Goal: Feedback & Contribution: Contribute content

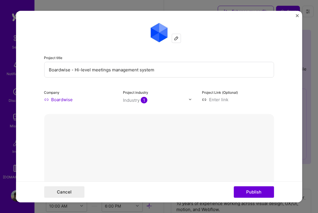
select select "DE"
select select "Right Now"
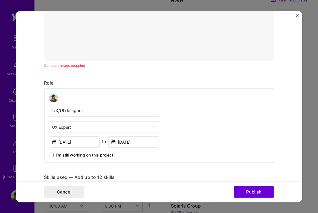
scroll to position [225, 0]
click at [142, 147] on input "[DATE]" at bounding box center [133, 142] width 51 height 11
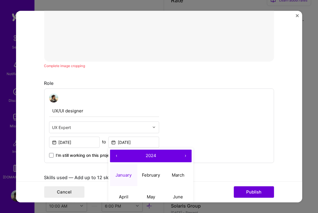
click at [119, 155] on button "‹" at bounding box center [116, 156] width 13 height 13
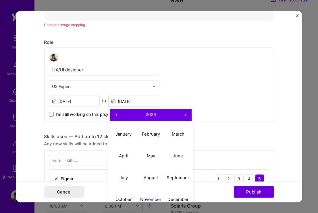
scroll to position [279, 0]
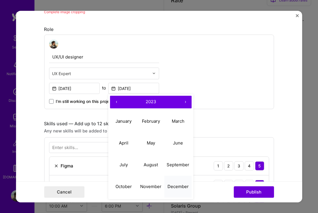
click at [177, 186] on abbr "December" at bounding box center [177, 186] width 21 height 5
type input "[DATE]"
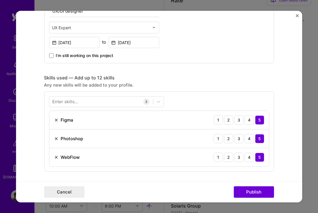
scroll to position [324, 0]
click at [115, 103] on div at bounding box center [101, 102] width 104 height 9
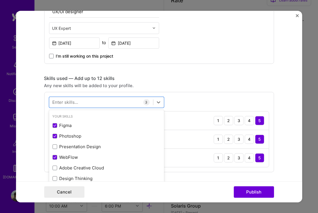
click at [185, 86] on div "Any new skills will be added to your profile." at bounding box center [159, 85] width 230 height 6
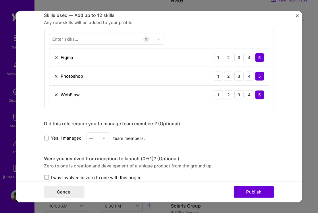
scroll to position [346, 0]
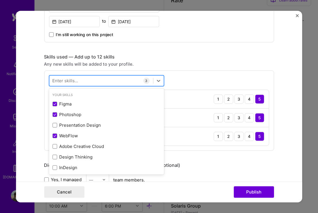
click at [111, 80] on div at bounding box center [101, 80] width 104 height 9
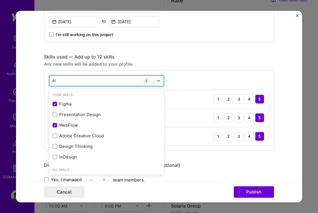
type input "A"
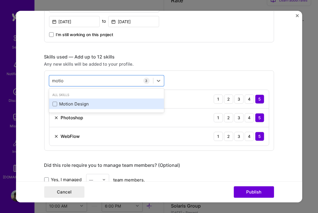
click at [57, 101] on div "Motion Design" at bounding box center [106, 104] width 108 height 6
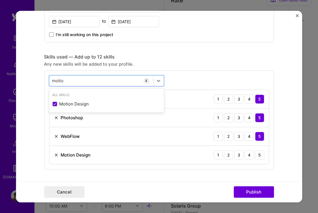
type input "motio"
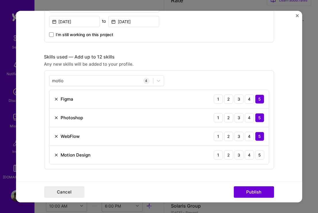
click at [217, 66] on div "Any new skills will be added to your profile." at bounding box center [159, 64] width 230 height 6
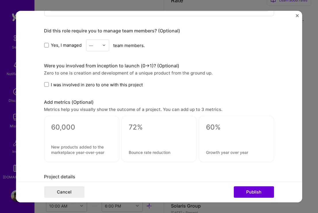
scroll to position [502, 0]
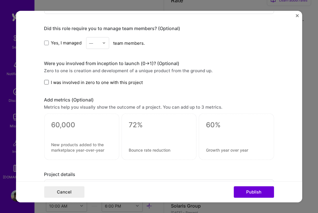
click at [48, 84] on span at bounding box center [46, 82] width 5 height 5
click at [0, 0] on input "I was involved in zero to one with this project" at bounding box center [0, 0] width 0 height 0
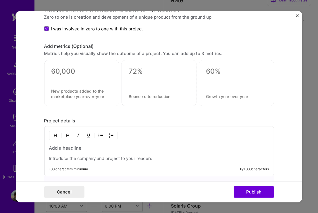
scroll to position [555, 0]
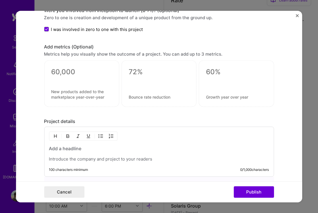
click at [141, 75] on textarea at bounding box center [159, 72] width 61 height 9
type textarea "n"
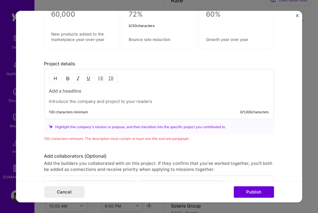
scroll to position [613, 0]
click at [140, 100] on p at bounding box center [159, 102] width 220 height 6
click at [102, 94] on h3 at bounding box center [159, 91] width 220 height 6
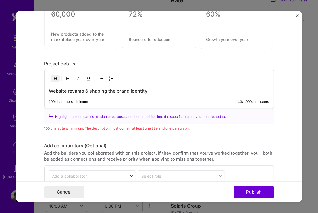
click at [78, 91] on h3 "Website revamp & shaping the brand identity" at bounding box center [159, 91] width 220 height 6
copy h3 "revamp"
click at [165, 90] on h3 "Website revamp & shaping the brand identity" at bounding box center [159, 91] width 220 height 6
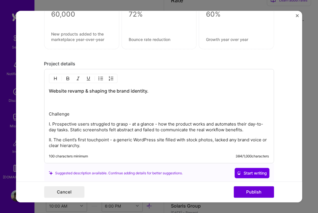
scroll to position [636, 0]
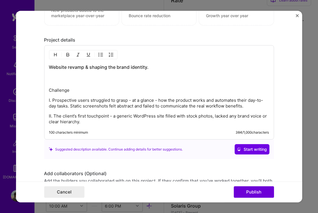
click at [63, 84] on div "Website revamp & shaping the brand identity. Challenge I. Prospective users str…" at bounding box center [159, 94] width 220 height 61
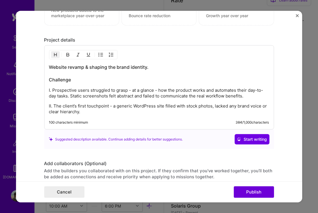
click at [56, 79] on h3 "Website revamp & shaping the brand identity. Challenge" at bounding box center [159, 73] width 220 height 19
click at [105, 114] on p "II. The client’s first touchpoint - a generic WordPress site filled with stock …" at bounding box center [159, 108] width 220 height 11
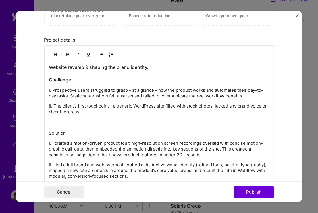
click at [59, 132] on p "Solution" at bounding box center [159, 134] width 220 height 6
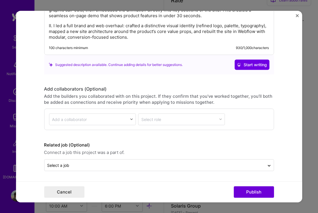
scroll to position [776, 0]
click at [181, 159] on div "Related job (Optional) Connect a job this project was a part of. Select a job" at bounding box center [159, 157] width 230 height 30
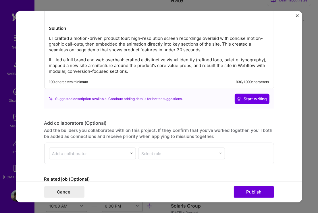
scroll to position [741, 0]
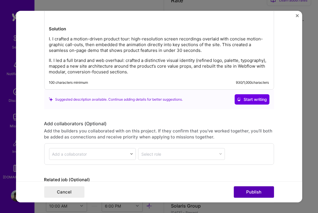
click at [251, 192] on button "Publish" at bounding box center [254, 192] width 40 height 11
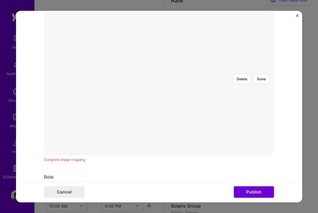
scroll to position [103, 0]
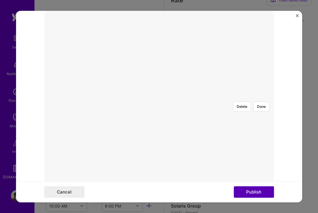
click at [259, 193] on button "Publish" at bounding box center [254, 192] width 40 height 11
click at [251, 193] on button "Publish" at bounding box center [254, 192] width 40 height 11
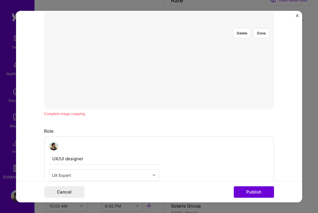
scroll to position [168, 0]
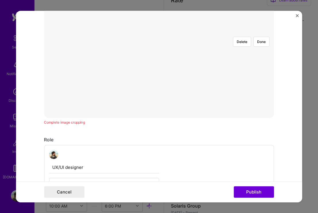
click at [216, 84] on div at bounding box center [298, 125] width 164 height 124
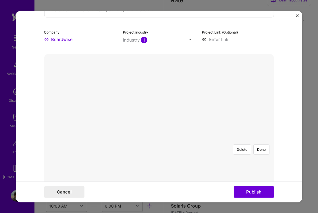
scroll to position [62, 0]
click at [291, 110] on form "Project title Boardwise - Hi-level meetings management system Company Boardwise…" at bounding box center [159, 107] width 286 height 192
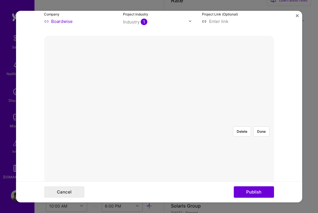
scroll to position [79, 0]
click at [217, 154] on div at bounding box center [217, 154] width 0 height 0
click at [159, 122] on img at bounding box center [159, 122] width 0 height 0
click at [159, 78] on div at bounding box center [159, 78] width 0 height 0
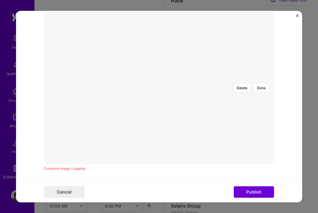
click at [217, 108] on div at bounding box center [298, 169] width 163 height 123
click at [172, 165] on div "Delete Done Complete image cropping" at bounding box center [159, 82] width 230 height 180
click at [168, 169] on div "Complete image cropping" at bounding box center [159, 168] width 230 height 6
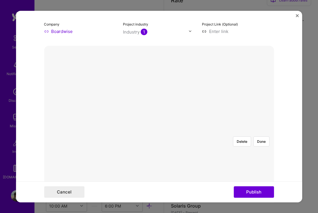
click at [159, 132] on img at bounding box center [159, 132] width 0 height 0
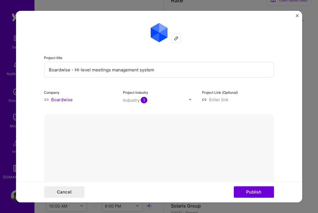
scroll to position [0, 0]
click at [175, 38] on img at bounding box center [176, 38] width 5 height 5
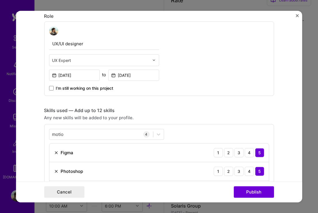
scroll to position [204, 0]
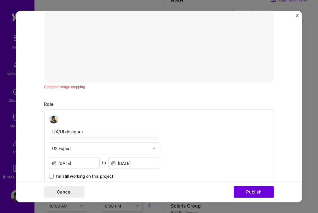
click at [68, 84] on div "Complete image cropping" at bounding box center [159, 87] width 230 height 6
click at [217, 52] on div at bounding box center [298, 87] width 163 height 123
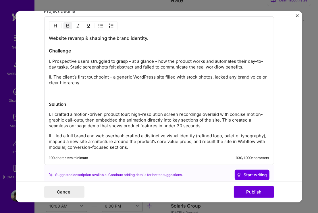
scroll to position [674, 0]
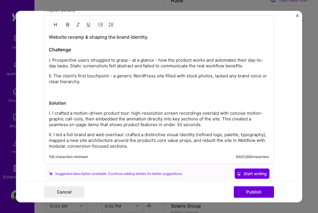
click at [87, 95] on p "II. The client’s first touchpoint - a generic WordPress site filled with stock …" at bounding box center [159, 84] width 220 height 23
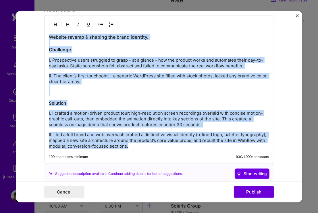
copy div "Website revamp & shaping the brand identity. Challenge I. Prospective users str…"
click at [250, 192] on button "Publish" at bounding box center [254, 192] width 40 height 11
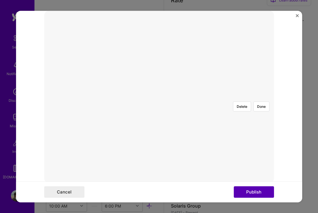
click at [250, 192] on button "Publish" at bounding box center [254, 192] width 40 height 11
click at [299, 16] on img "Close" at bounding box center [297, 15] width 3 height 3
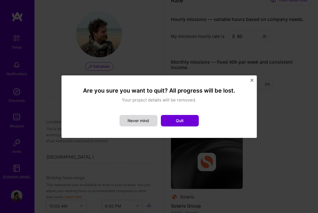
click at [151, 121] on button "Never mind" at bounding box center [139, 120] width 38 height 11
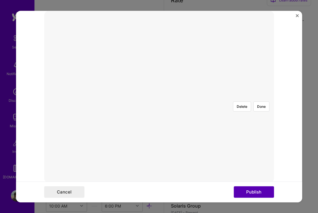
click at [249, 189] on button "Publish" at bounding box center [254, 192] width 40 height 11
click at [159, 97] on img at bounding box center [159, 97] width 0 height 0
click at [261, 101] on button "Done" at bounding box center [261, 106] width 16 height 10
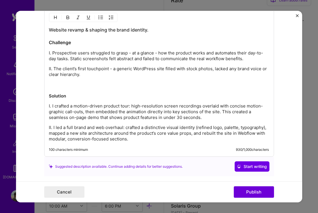
scroll to position [733, 0]
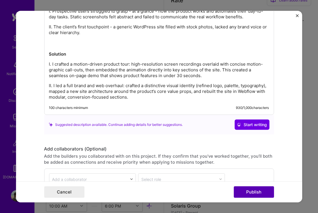
click at [256, 190] on button "Publish" at bounding box center [254, 192] width 40 height 11
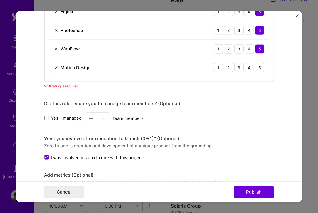
scroll to position [399, 0]
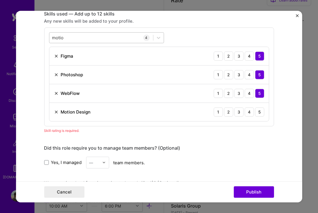
click at [91, 35] on div "[PERSON_NAME]" at bounding box center [101, 37] width 104 height 9
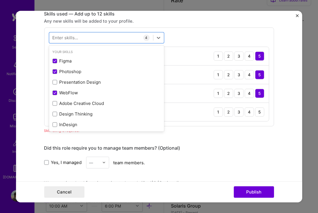
click at [219, 126] on div "option Motion Design, selected. option Presentation Design focused, 0 of 2. 378…" at bounding box center [159, 76] width 230 height 99
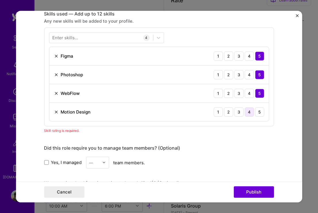
click at [248, 113] on div "4" at bounding box center [248, 111] width 9 height 9
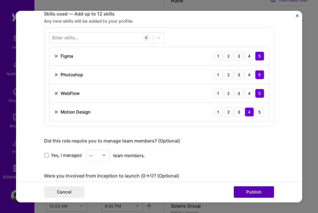
click at [251, 189] on button "Publish" at bounding box center [254, 192] width 40 height 11
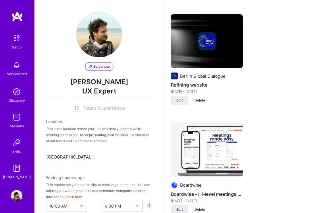
scroll to position [885, 0]
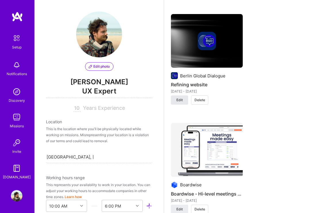
click at [182, 98] on span "Edit" at bounding box center [179, 100] width 6 height 5
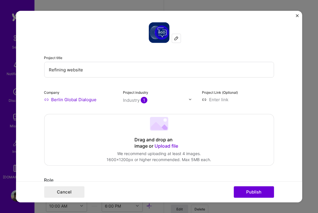
scroll to position [52, 0]
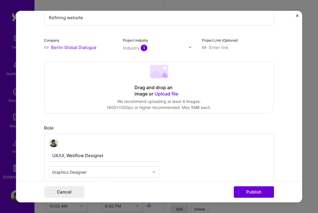
click at [165, 93] on span "Upload file" at bounding box center [167, 94] width 24 height 6
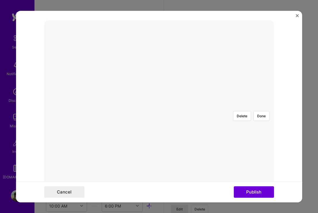
scroll to position [112, 0]
click at [167, 88] on div at bounding box center [273, 168] width 213 height 161
click at [263, 105] on button "Done" at bounding box center [261, 110] width 16 height 10
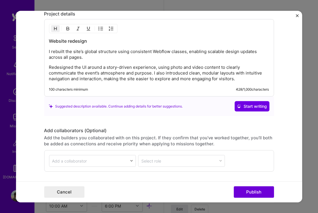
scroll to position [636, 0]
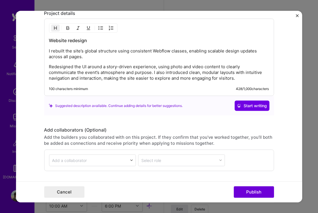
click at [115, 69] on p "Redesigned the UI around a story-driven experience, using photo and video conte…" at bounding box center [159, 72] width 220 height 17
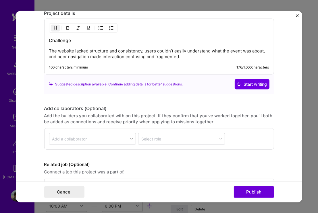
scroll to position [599, 0]
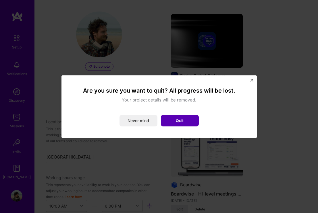
click at [171, 120] on button "Quit" at bounding box center [180, 120] width 38 height 11
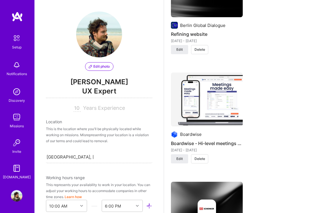
scroll to position [861, 0]
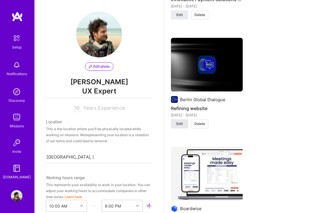
click at [181, 122] on span "Edit" at bounding box center [179, 124] width 6 height 5
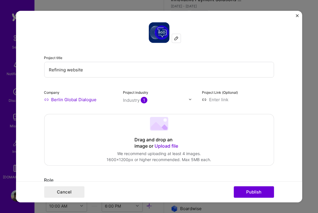
scroll to position [23, 0]
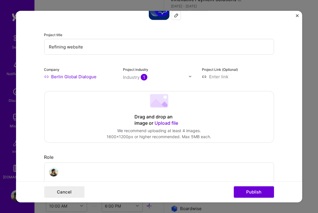
click at [167, 122] on span "Upload file" at bounding box center [167, 123] width 24 height 6
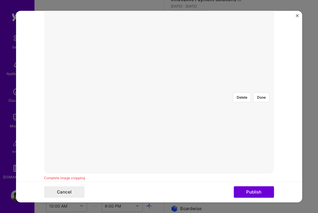
scroll to position [113, 0]
click at [207, 116] on div at bounding box center [276, 167] width 213 height 161
click at [265, 92] on button "Done" at bounding box center [261, 97] width 16 height 10
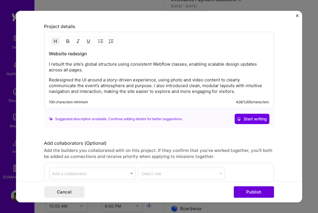
scroll to position [631, 0]
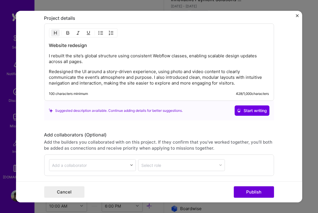
click at [122, 62] on p "I rebuilt the site’s global structure using consistent Webflow classes, enablin…" at bounding box center [159, 58] width 220 height 11
click at [237, 83] on p "Redesigned the UI around a story-driven experience, using photo and video conte…" at bounding box center [159, 77] width 220 height 17
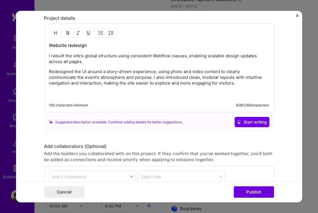
click at [316, 111] on div "Project title Refining website Company Berlin Global Dialogue Project industry …" at bounding box center [159, 106] width 318 height 213
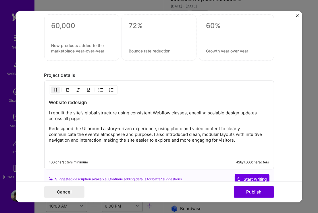
click at [87, 101] on h3 "Website redesign" at bounding box center [159, 102] width 220 height 6
drag, startPoint x: 91, startPoint y: 101, endPoint x: 16, endPoint y: 101, distance: 75.3
click at [16, 101] on div "Project title Refining website Company Berlin Global Dialogue Project industry …" at bounding box center [159, 106] width 318 height 213
click at [143, 102] on h3 "Global summit on economy & geopolitics." at bounding box center [159, 102] width 220 height 6
click at [49, 102] on h3 "Global summit on economy & geopolitics." at bounding box center [159, 102] width 220 height 6
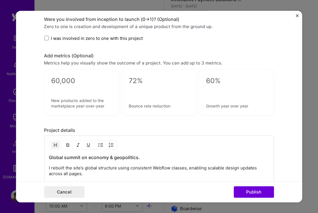
scroll to position [586, 0]
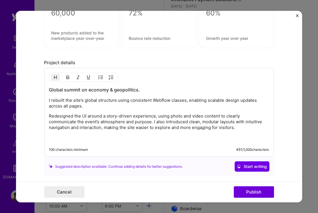
click at [101, 111] on div "Global summit on economy & geopolitics. I rebuilt the site’s global structure u…" at bounding box center [159, 114] width 220 height 55
click at [105, 111] on div "Global summit on economy & geopolitics. I rebuilt the site’s global structure u…" at bounding box center [159, 114] width 220 height 55
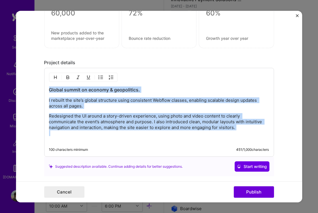
click at [101, 109] on div "Global summit on economy & geopolitics. I rebuilt the site’s global structure u…" at bounding box center [159, 114] width 220 height 55
drag, startPoint x: 49, startPoint y: 99, endPoint x: 181, endPoint y: 161, distance: 145.8
click at [181, 161] on div "Project details Global summit on economy & geopolitics. I rebuilt the site’s gl…" at bounding box center [159, 118] width 230 height 117
click at [226, 148] on div "100 characters minimum 451 / 1,000 characters" at bounding box center [159, 150] width 220 height 5
drag, startPoint x: 242, startPoint y: 130, endPoint x: 36, endPoint y: 101, distance: 208.5
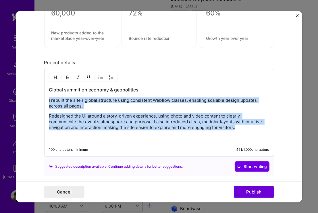
click at [36, 101] on form "Project title Refining website Company Berlin Global Dialogue Project industry …" at bounding box center [159, 107] width 286 height 192
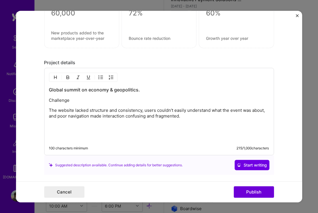
click at [66, 101] on p "Challenge" at bounding box center [159, 101] width 220 height 6
click at [78, 126] on p at bounding box center [159, 132] width 220 height 17
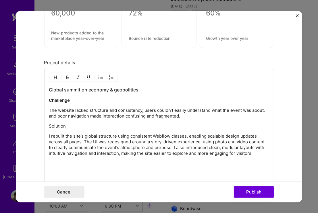
click at [56, 125] on p "Solution" at bounding box center [159, 127] width 220 height 6
click at [57, 171] on p at bounding box center [159, 169] width 220 height 17
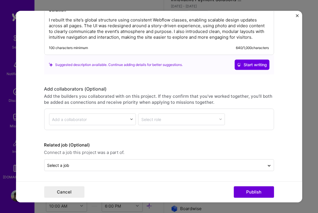
scroll to position [703, 0]
click at [245, 195] on button "Publish" at bounding box center [254, 192] width 40 height 11
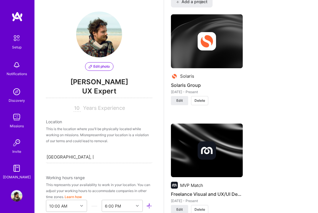
scroll to position [484, 0]
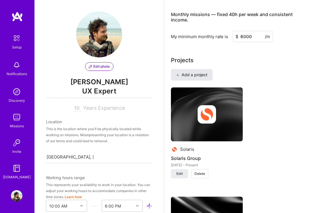
click at [195, 72] on span "Add a project" at bounding box center [191, 75] width 31 height 6
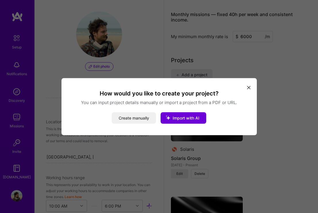
click at [133, 115] on button "Create manually" at bounding box center [134, 117] width 44 height 11
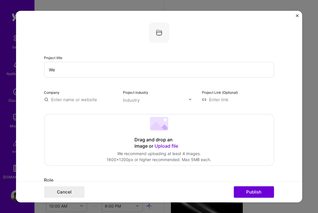
type input "W"
type input "E"
type input "W"
click at [63, 69] on input "UX/UI, Branding" at bounding box center [159, 70] width 230 height 16
click at [89, 67] on input "UX/UI, Logo Design Branding" at bounding box center [159, 70] width 230 height 16
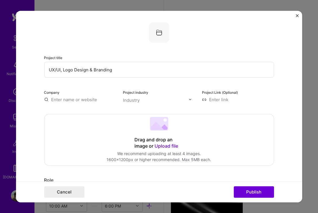
click at [124, 72] on input "UX/UI, Logo Design & Branding" at bounding box center [159, 70] width 230 height 16
click at [136, 69] on input "UX/UI, Logo Design & Branding, Ecommerce" at bounding box center [159, 70] width 230 height 16
paste input "Hi-end furniture store"
click at [167, 70] on input "UX/UI, Logo Design & Branding, E-com website design for Hi-end furniture store" at bounding box center [159, 70] width 230 height 16
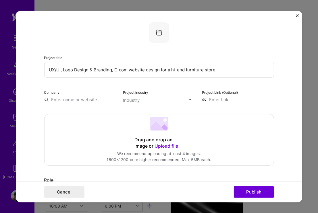
click at [218, 65] on input "UX/UI, Logo Design & Branding, E-com website design for a hi-end furniture store" at bounding box center [159, 70] width 230 height 16
click at [216, 72] on input "UX/UI, Logo Design & Branding, E-com website design for a hi-end furniture store" at bounding box center [159, 70] width 230 height 16
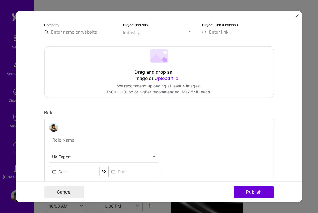
scroll to position [74, 0]
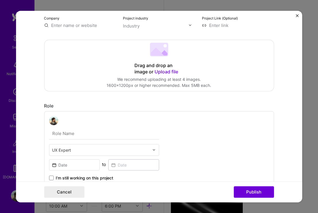
type input "UX/UI, Logo Design & Branding, E-com website design for a hi-end furniture store"
click at [167, 71] on span "Upload file" at bounding box center [167, 72] width 24 height 6
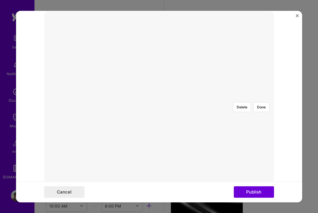
scroll to position [81, 0]
click at [262, 124] on button "Done" at bounding box center [261, 129] width 16 height 10
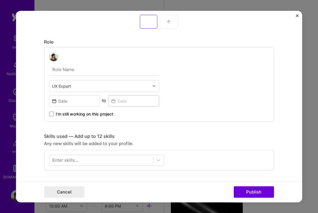
scroll to position [313, 0]
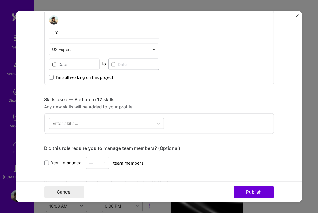
type input "U"
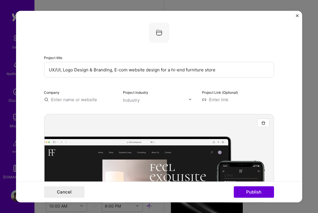
scroll to position [0, 0]
drag, startPoint x: 173, startPoint y: 70, endPoint x: 25, endPoint y: 70, distance: 148.2
click at [25, 70] on form "Project title UX/UI, Logo Design & Branding, E-com website design for a hi-end …" at bounding box center [159, 107] width 286 height 192
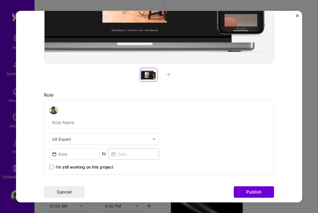
scroll to position [227, 0]
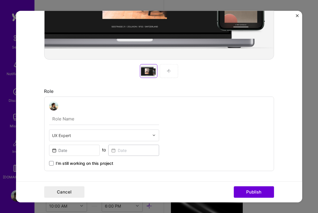
type input "Hi-end furniture store"
click at [69, 116] on input "text" at bounding box center [104, 119] width 110 height 12
paste input "UX/UI, Logo Design & Branding, E-com website design for a h"
type input "UX/UI, Logo Design & Branding, E-com website design for a h"
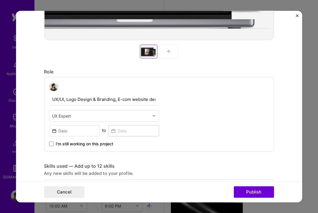
scroll to position [253, 0]
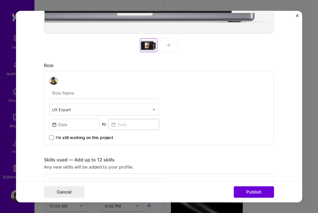
paste input "UX/UI, Logo Design & Branding, E-com website design for a h"
click at [73, 94] on input "UX/UI, Logo Design & Branding, E-com website design for a h" at bounding box center [104, 93] width 110 height 12
click at [136, 93] on input "UX/UI, Logo Design & Branding, E-com website design for a h" at bounding box center [104, 93] width 110 height 12
drag, startPoint x: 119, startPoint y: 93, endPoint x: 289, endPoint y: 92, distance: 170.1
click at [289, 92] on form "Project title Hi-end furniture store Company Project industry Industry Project …" at bounding box center [159, 107] width 286 height 192
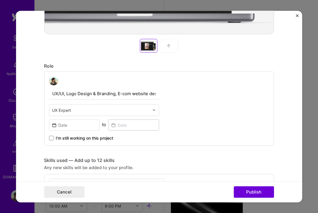
scroll to position [253, 0]
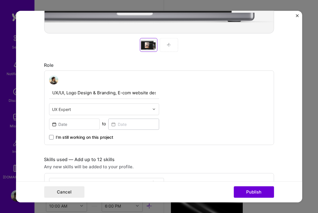
click at [99, 88] on input "UX/UI, Logo Design & Branding, E-com website designer" at bounding box center [104, 93] width 110 height 12
type input "UX/UI, Logo Design & Branding, E-com website designer"
click at [140, 107] on input "text" at bounding box center [100, 109] width 97 height 6
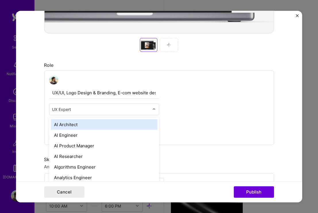
click at [199, 91] on div "UX/UI, Logo Design & Branding, E-com website designer option AI Architect focus…" at bounding box center [159, 107] width 230 height 75
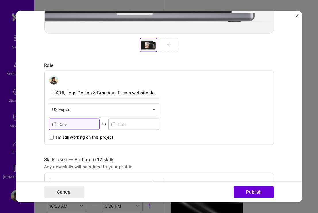
click at [73, 126] on input at bounding box center [74, 124] width 51 height 11
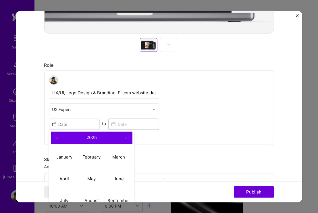
click at [55, 139] on button "‹" at bounding box center [57, 138] width 13 height 13
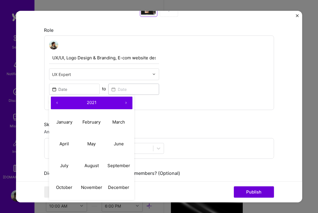
scroll to position [288, 0]
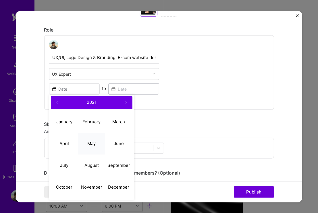
click at [90, 145] on abbr "May" at bounding box center [91, 143] width 8 height 5
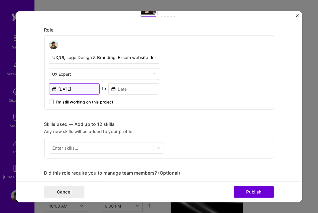
click at [82, 91] on input "[DATE]" at bounding box center [74, 88] width 51 height 11
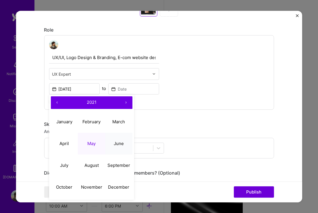
click at [116, 143] on abbr "June" at bounding box center [119, 143] width 10 height 5
type input "[DATE]"
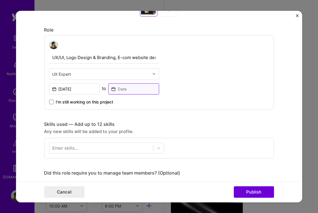
click at [138, 91] on input at bounding box center [133, 88] width 51 height 11
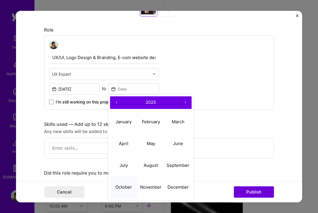
click at [130, 185] on abbr "October" at bounding box center [123, 187] width 16 height 5
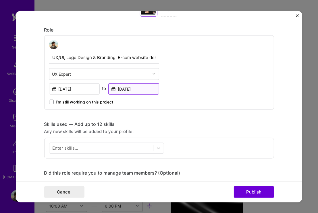
click at [148, 91] on input "[DATE]" at bounding box center [133, 88] width 51 height 11
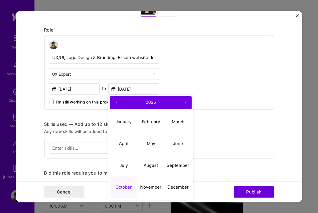
click at [119, 101] on button "‹" at bounding box center [116, 102] width 13 height 13
click at [127, 188] on abbr "October" at bounding box center [123, 187] width 16 height 5
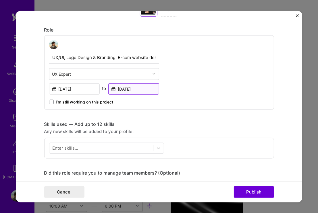
click at [144, 91] on input "[DATE]" at bounding box center [133, 88] width 51 height 11
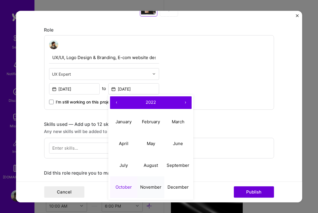
click at [149, 186] on abbr "November" at bounding box center [150, 187] width 21 height 5
type input "[DATE]"
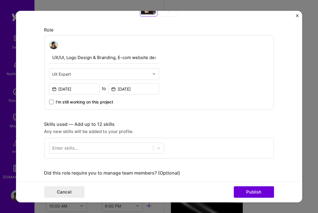
click at [198, 103] on div "UX/UI, Logo Design & Branding, E-com website designer UX Expert [DATE] to [DATE…" at bounding box center [159, 72] width 230 height 75
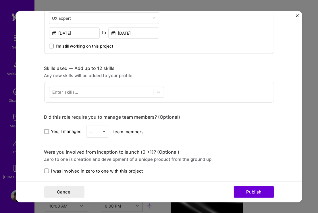
scroll to position [366, 0]
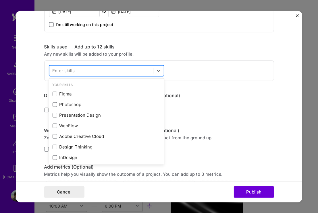
click at [140, 71] on div at bounding box center [101, 70] width 104 height 9
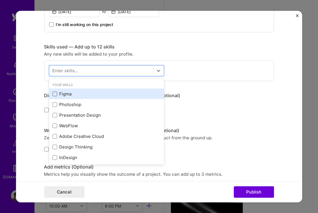
click at [56, 96] on span at bounding box center [54, 94] width 5 height 5
click at [0, 0] on input "checkbox" at bounding box center [0, 0] width 0 height 0
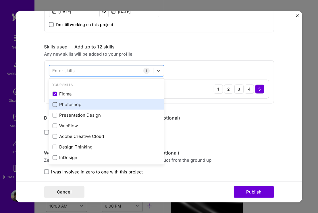
click at [56, 104] on span at bounding box center [54, 104] width 5 height 5
click at [0, 0] on input "checkbox" at bounding box center [0, 0] width 0 height 0
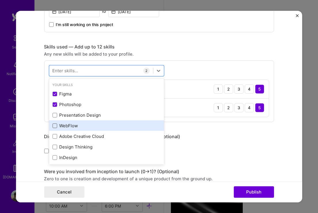
click at [55, 126] on span at bounding box center [54, 126] width 5 height 5
click at [0, 0] on input "checkbox" at bounding box center [0, 0] width 0 height 0
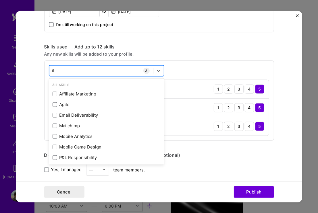
type input "i"
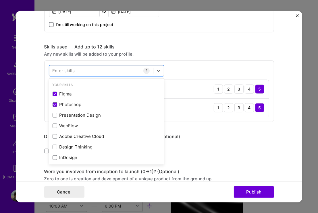
click at [204, 61] on div "option WebFlow, deselected. option Presentation Design focused, 0 of 2. 378 res…" at bounding box center [159, 91] width 230 height 62
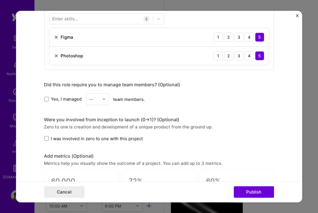
scroll to position [473, 0]
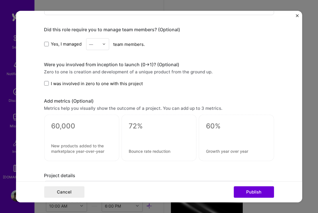
click at [86, 83] on span "I was involved in zero to one with this project" at bounding box center [97, 83] width 92 height 6
click at [0, 0] on input "I was involved in zero to one with this project" at bounding box center [0, 0] width 0 height 0
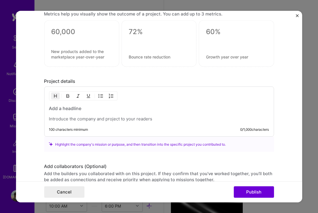
scroll to position [582, 0]
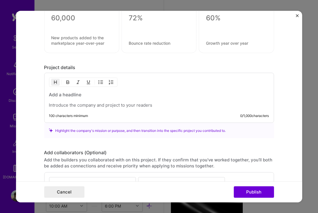
click at [96, 94] on h3 at bounding box center [159, 95] width 220 height 6
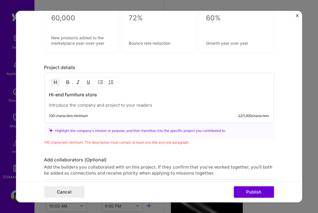
click at [113, 104] on p at bounding box center [159, 106] width 220 height 6
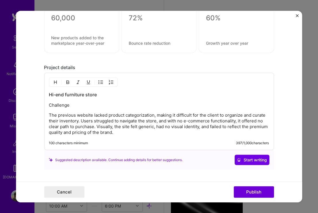
click at [59, 106] on p "Challenge" at bounding box center [159, 106] width 220 height 6
click at [158, 135] on p "The previous website lacked product categorization, making it difficult for the…" at bounding box center [159, 124] width 220 height 23
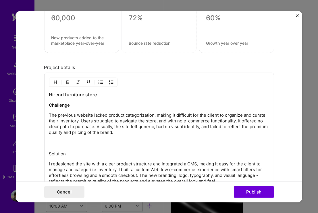
click at [58, 154] on p "Solution" at bounding box center [159, 154] width 220 height 6
click at [57, 144] on p "The previous website lacked product categorization, making it difficult for the…" at bounding box center [159, 130] width 220 height 34
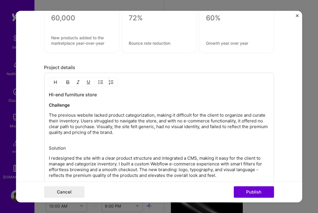
click at [58, 149] on p "Solution" at bounding box center [159, 149] width 220 height 6
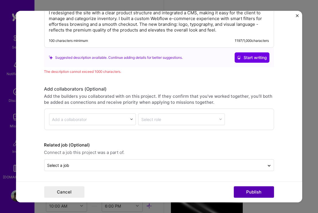
scroll to position [754, 0]
click at [256, 191] on button "Publish" at bounding box center [254, 192] width 40 height 11
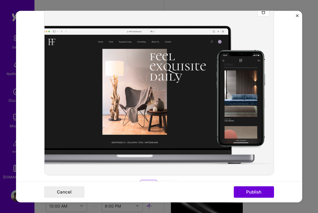
scroll to position [11, 0]
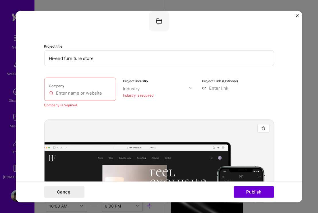
click at [64, 84] on label "Company" at bounding box center [57, 86] width 16 height 4
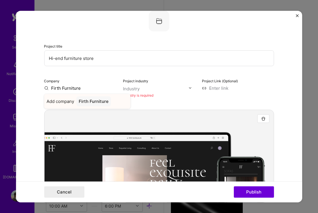
type input "Firth Furniture"
click at [95, 103] on div "Firth Furniture" at bounding box center [93, 101] width 34 height 10
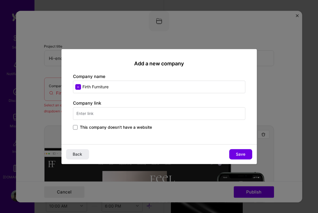
click at [113, 118] on input "text" at bounding box center [159, 113] width 172 height 13
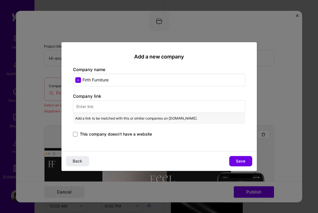
click at [130, 137] on div "This company doesn't have a website" at bounding box center [159, 135] width 172 height 7
click at [130, 135] on span "This company doesn't have a website" at bounding box center [116, 135] width 72 height 6
click at [0, 0] on input "This company doesn't have a website" at bounding box center [0, 0] width 0 height 0
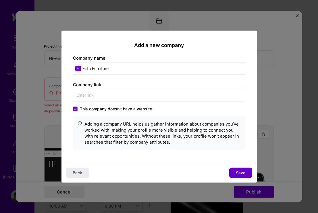
click at [240, 173] on span "Save" at bounding box center [240, 173] width 9 height 6
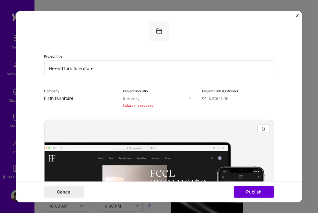
scroll to position [8, 0]
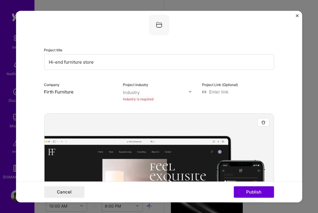
click at [159, 24] on img at bounding box center [159, 24] width 21 height 21
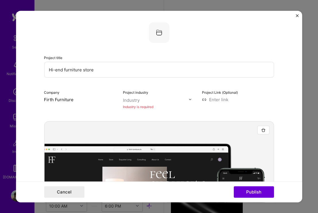
click at [163, 74] on input "Hi-end furniture store" at bounding box center [159, 70] width 230 height 16
type input "Hi-end furniture store"
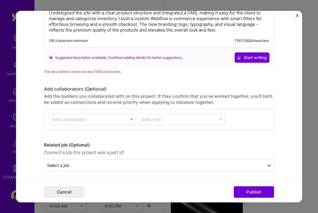
scroll to position [762, 0]
click at [256, 190] on button "Publish" at bounding box center [254, 192] width 40 height 11
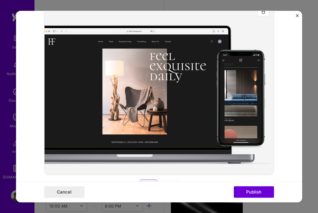
scroll to position [11, 0]
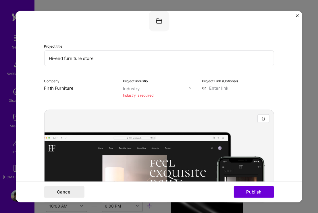
click at [154, 91] on input "text" at bounding box center [156, 89] width 66 height 6
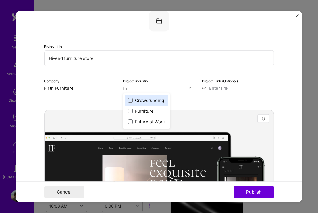
type input "fur"
click at [131, 98] on span at bounding box center [130, 100] width 5 height 5
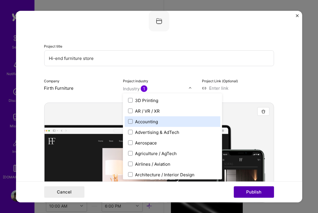
click at [264, 193] on button "Publish" at bounding box center [254, 192] width 40 height 11
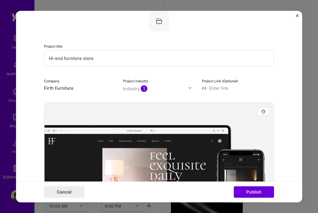
scroll to position [635, 0]
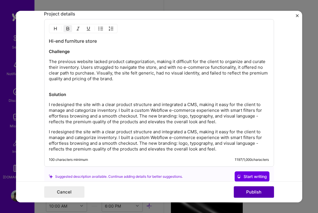
click at [258, 190] on button "Publish" at bounding box center [254, 192] width 40 height 11
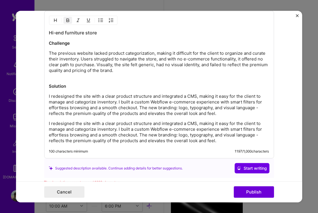
scroll to position [655, 0]
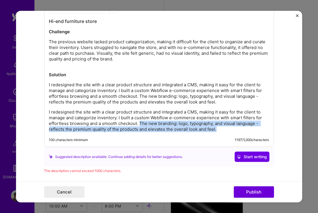
drag, startPoint x: 140, startPoint y: 123, endPoint x: 235, endPoint y: 128, distance: 95.3
click at [235, 128] on p "I redesigned the site with a clear product structure and integrated a CMS, maki…" at bounding box center [159, 120] width 220 height 23
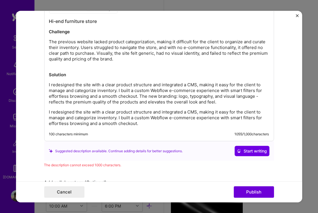
click at [145, 123] on p "I redesigned the site with a clear product structure and integrated a CMS, maki…" at bounding box center [159, 117] width 220 height 17
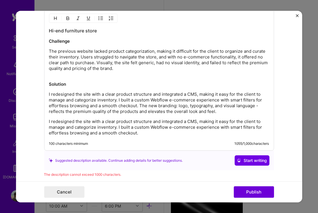
scroll to position [638, 0]
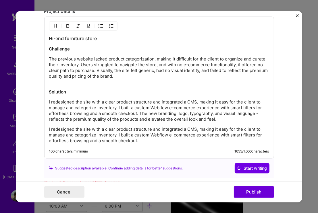
click at [223, 120] on p "I redesigned the site with a clear product structure and integrated a CMS, maki…" at bounding box center [159, 110] width 220 height 23
drag, startPoint x: 226, startPoint y: 119, endPoint x: 138, endPoint y: 120, distance: 87.6
click at [138, 120] on p "I redesigned the site with a clear product structure and integrated a CMS, maki…" at bounding box center [159, 110] width 220 height 23
click at [221, 120] on p "I redesigned the site with a clear product structure and integrated a CMS, maki…" at bounding box center [159, 110] width 220 height 23
drag, startPoint x: 215, startPoint y: 120, endPoint x: 188, endPoint y: 121, distance: 27.6
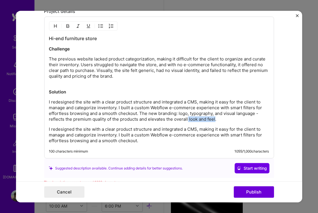
click at [188, 121] on p "I redesigned the site with a clear product structure and integrated a CMS, maki…" at bounding box center [159, 110] width 220 height 23
drag, startPoint x: 188, startPoint y: 119, endPoint x: 138, endPoint y: 118, distance: 50.0
click at [138, 118] on p "I redesigned the site with a clear product structure and integrated a CMS, maki…" at bounding box center [159, 110] width 220 height 23
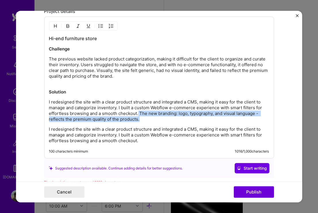
drag, startPoint x: 141, startPoint y: 120, endPoint x: 139, endPoint y: 113, distance: 6.9
click at [139, 113] on p "I redesigned the site with a clear product structure and integrated a CMS, maki…" at bounding box center [159, 110] width 220 height 23
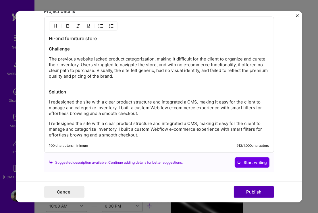
click at [252, 194] on button "Publish" at bounding box center [254, 192] width 40 height 11
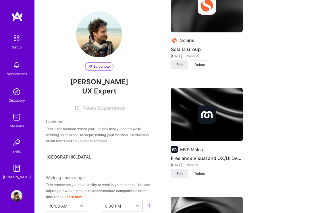
scroll to position [614, 0]
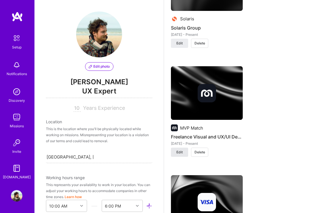
click at [183, 148] on button "Edit" at bounding box center [179, 152] width 17 height 9
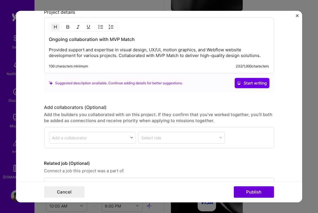
scroll to position [537, 0]
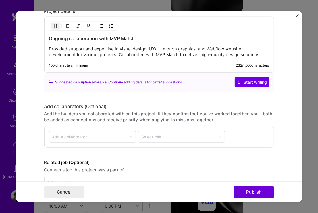
click at [298, 14] on form "Project title Freelance Visual and UX/UI Design Projects Company MVP Match Proj…" at bounding box center [159, 107] width 286 height 192
click at [298, 15] on img "Close" at bounding box center [297, 15] width 3 height 3
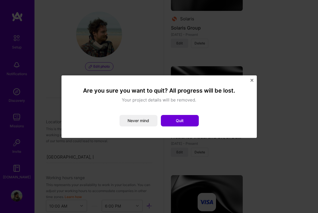
click at [253, 81] on img "Close" at bounding box center [252, 80] width 3 height 3
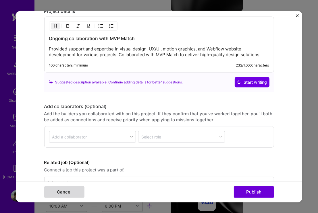
click at [60, 196] on button "Cancel" at bounding box center [64, 192] width 40 height 11
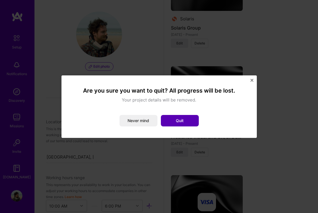
click at [185, 120] on button "Quit" at bounding box center [180, 120] width 38 height 11
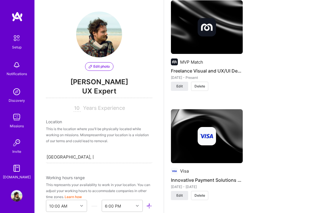
scroll to position [700, 0]
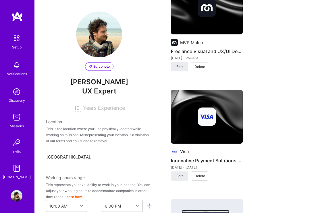
click at [207, 122] on img at bounding box center [207, 117] width 72 height 54
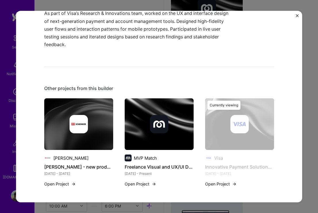
scroll to position [147, 0]
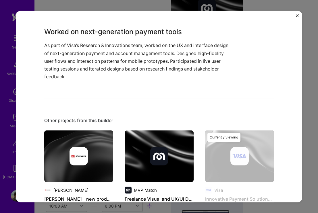
click at [180, 82] on div "Innovative Payment Solutions Design Visa Financial Services / Fintech, Research…" at bounding box center [159, 158] width 230 height 566
click at [129, 70] on p "As part of Visa’s Research & Innovations team, worked on the UX and interface d…" at bounding box center [137, 61] width 187 height 39
click at [116, 71] on p "As part of Visa’s Research & Innovations team, worked on the UX and interface d…" at bounding box center [137, 61] width 187 height 39
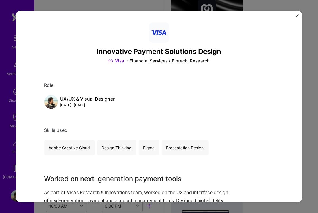
scroll to position [0, 0]
click at [295, 14] on div "Innovative Payment Solutions Design Visa Financial Services / Fintech, Research…" at bounding box center [159, 107] width 286 height 192
click at [296, 19] on button "Close" at bounding box center [297, 17] width 3 height 6
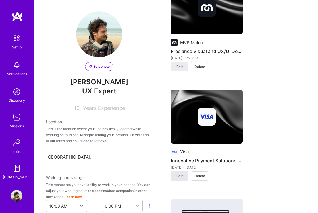
click at [183, 172] on button "Edit" at bounding box center [179, 176] width 17 height 9
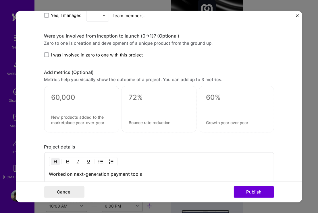
scroll to position [544, 0]
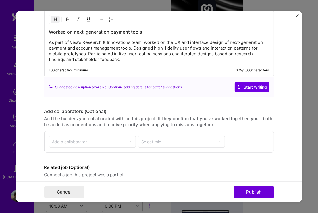
click at [129, 67] on div "Worked on next-generation payment tools As part of Visa’s Research & Innovation…" at bounding box center [159, 44] width 230 height 68
click at [132, 58] on p "As part of Visa’s Research & Innovations team, worked on the UX and interface d…" at bounding box center [159, 51] width 220 height 23
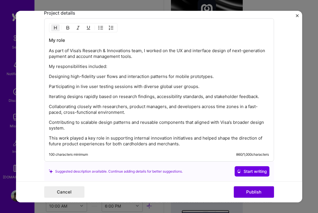
scroll to position [529, 0]
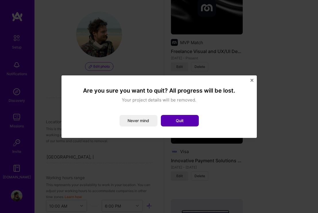
click at [168, 122] on button "Quit" at bounding box center [180, 120] width 38 height 11
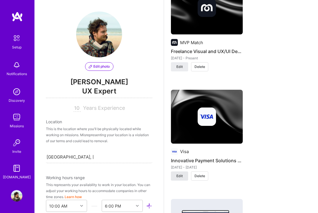
click at [179, 174] on span "Edit" at bounding box center [179, 176] width 6 height 5
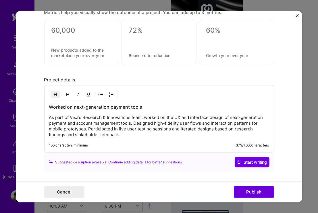
scroll to position [476, 0]
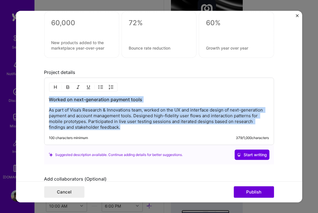
drag, startPoint x: 127, startPoint y: 128, endPoint x: 48, endPoint y: 100, distance: 83.7
click at [48, 100] on div "Worked on next-generation payment tools As part of Visa’s Research & Innovation…" at bounding box center [159, 112] width 230 height 68
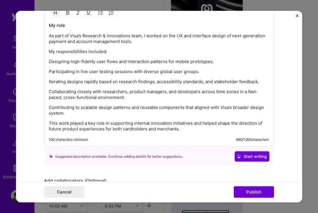
scroll to position [557, 0]
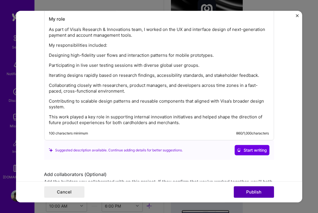
click at [251, 190] on button "Publish" at bounding box center [254, 192] width 40 height 11
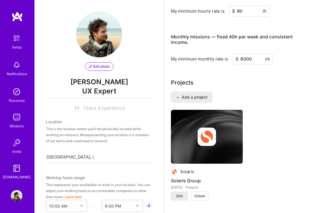
scroll to position [435, 0]
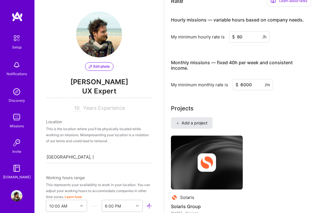
click at [202, 120] on span "Add a project" at bounding box center [191, 123] width 31 height 6
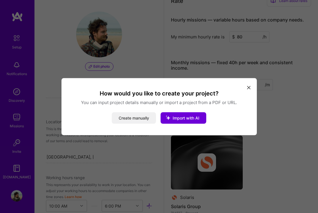
click at [149, 118] on button "Create manually" at bounding box center [134, 117] width 44 height 11
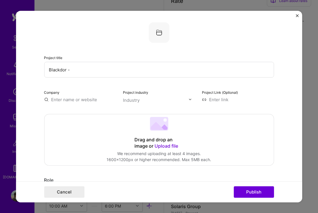
paste input "Investor collective for emerging brands"
type input "Investor collective for emerging brands"
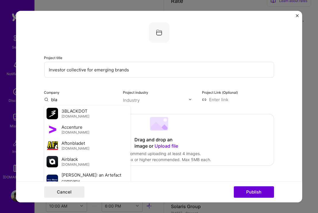
paste input "[URL][DOMAIN_NAME]"
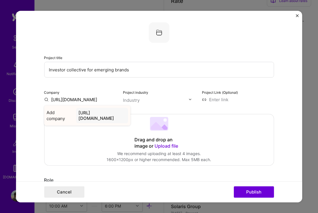
type input "[URL][DOMAIN_NAME]"
click at [107, 115] on div "[URL][DOMAIN_NAME]" at bounding box center [102, 116] width 52 height 16
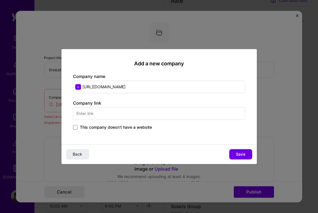
click at [132, 111] on input "text" at bounding box center [159, 113] width 172 height 13
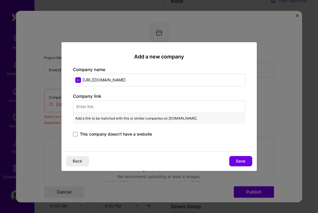
drag, startPoint x: 147, startPoint y: 78, endPoint x: 50, endPoint y: 74, distance: 96.6
click at [50, 74] on div "Add a new company Company name [URL][DOMAIN_NAME] Company link Add a link to be…" at bounding box center [159, 106] width 318 height 213
click at [84, 109] on input "text" at bounding box center [159, 107] width 172 height 13
paste input "[URL][DOMAIN_NAME]"
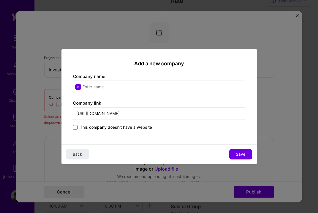
type input "[URL][DOMAIN_NAME]"
click at [106, 81] on input "text" at bounding box center [159, 87] width 172 height 13
type input "Blackdor"
click at [240, 151] on button "Save" at bounding box center [240, 154] width 23 height 10
type input "Blackdor"
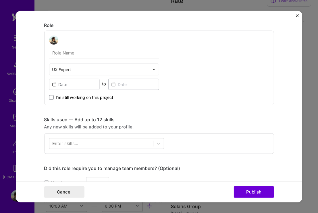
scroll to position [156, 0]
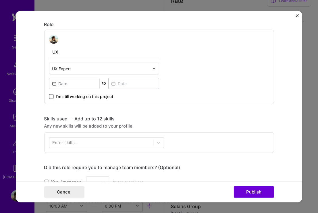
type input "U"
type input "W"
type input "UX/UI, Visual Designer, Website Designer"
click at [69, 84] on input at bounding box center [74, 83] width 51 height 11
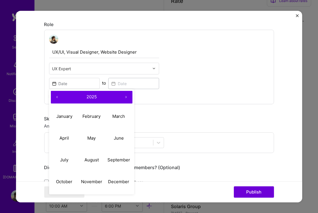
click at [57, 99] on button "‹" at bounding box center [57, 97] width 13 height 13
click at [111, 182] on abbr "December" at bounding box center [118, 181] width 21 height 5
type input "[DATE]"
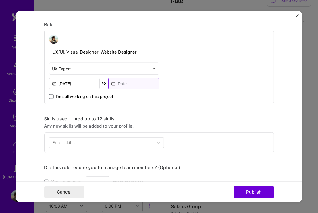
click at [129, 85] on input at bounding box center [133, 83] width 51 height 11
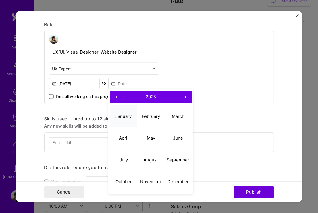
click at [124, 120] on button "January" at bounding box center [123, 117] width 27 height 22
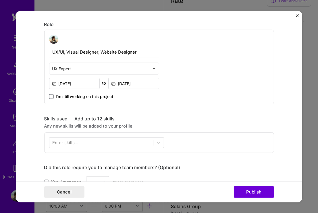
type input "[DATE]"
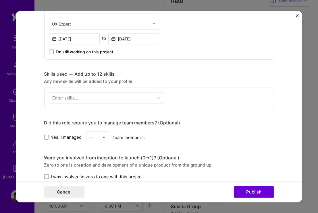
scroll to position [201, 0]
click at [112, 98] on div at bounding box center [101, 97] width 104 height 9
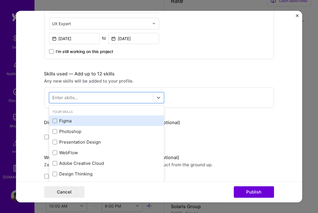
click at [70, 123] on div "Figma" at bounding box center [106, 121] width 108 height 6
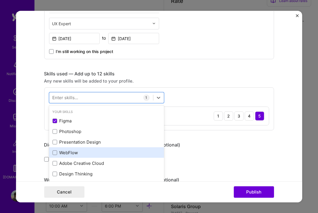
click at [70, 155] on div "WebFlow" at bounding box center [106, 153] width 108 height 6
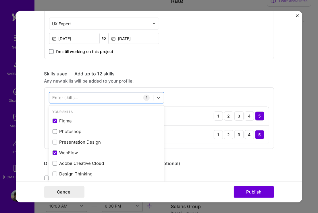
click at [217, 71] on div "Project title Investor collective for emerging brands Company Blackdor Project …" at bounding box center [159, 149] width 230 height 656
click at [157, 97] on icon at bounding box center [158, 98] width 3 height 2
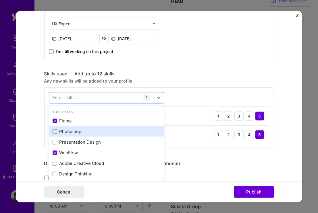
click at [71, 136] on div "Photoshop" at bounding box center [106, 131] width 115 height 11
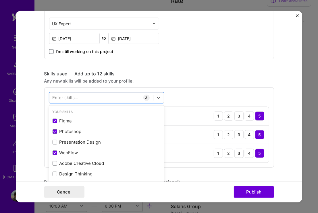
click at [197, 85] on div "Skills used — Add up to 12 skills Any new skills will be added to your profile.…" at bounding box center [159, 119] width 230 height 97
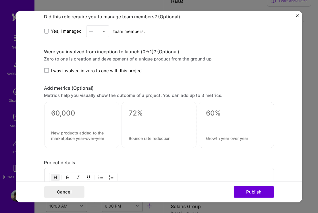
scroll to position [381, 0]
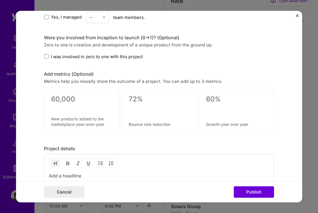
click at [84, 57] on span "I was involved in zero to one with this project" at bounding box center [97, 56] width 92 height 6
click at [0, 0] on input "I was involved in zero to one with this project" at bounding box center [0, 0] width 0 height 0
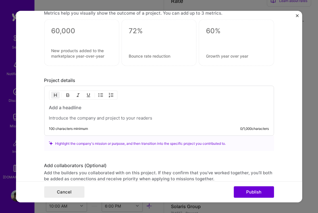
scroll to position [465, 0]
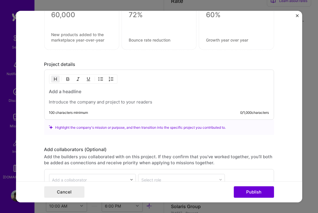
click at [102, 98] on div at bounding box center [159, 96] width 220 height 17
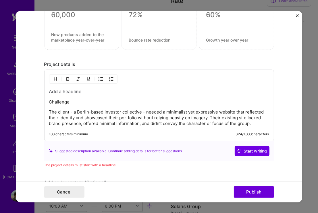
click at [61, 102] on p "Challenge" at bounding box center [159, 102] width 220 height 6
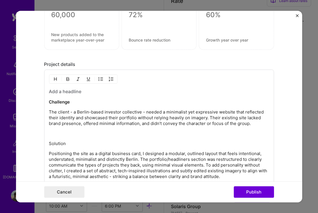
click at [58, 144] on p "Solution" at bounding box center [159, 144] width 220 height 6
click at [56, 134] on p at bounding box center [159, 134] width 220 height 6
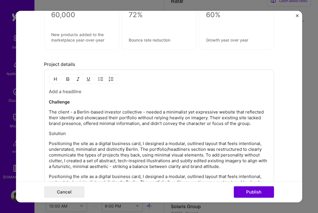
click at [59, 130] on div "Challenge The client - a Berlin-based investor collective - needed a minimalist…" at bounding box center [159, 145] width 220 height 114
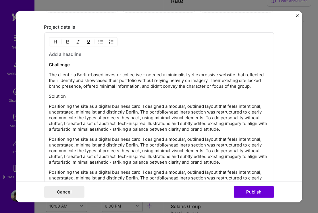
scroll to position [557, 0]
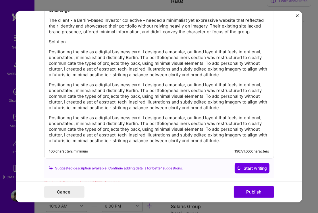
click at [56, 44] on p "Solution" at bounding box center [159, 42] width 220 height 6
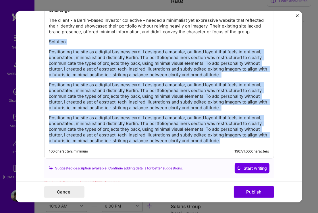
drag, startPoint x: 50, startPoint y: 41, endPoint x: 206, endPoint y: 174, distance: 204.8
click at [206, 174] on div "Project details Challenge The client - a Berlin-based investor collective - nee…" at bounding box center [159, 78] width 230 height 216
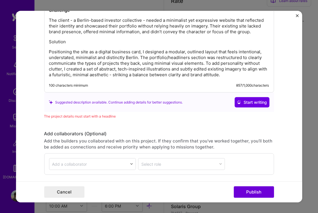
click at [59, 42] on p "Solution" at bounding box center [159, 42] width 220 height 6
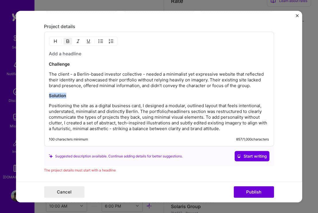
scroll to position [503, 0]
click at [80, 52] on h3 at bounding box center [159, 54] width 220 height 6
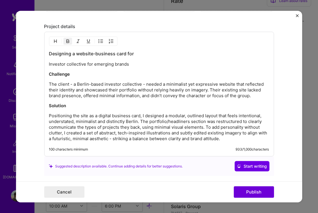
click at [48, 63] on div "Designing a website-business card for Investor collective for emerging brands C…" at bounding box center [159, 94] width 230 height 125
drag, startPoint x: 133, startPoint y: 63, endPoint x: 25, endPoint y: 63, distance: 108.6
click at [25, 63] on form "Project title Investor collective for emerging brands Company Blackdor Project …" at bounding box center [159, 107] width 286 height 192
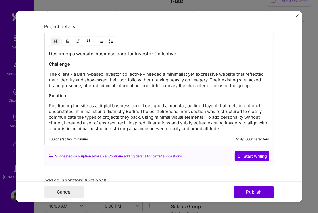
drag, startPoint x: 127, startPoint y: 63, endPoint x: 136, endPoint y: 53, distance: 13.2
click at [136, 54] on h3 "Designing a website-business card for Investor Collective" at bounding box center [159, 54] width 220 height 6
click at [158, 53] on h3 "Designing a website-business card for investor Collective" at bounding box center [159, 54] width 220 height 6
click at [198, 55] on h3 "Designing a website-business card for investor collective" at bounding box center [159, 54] width 220 height 6
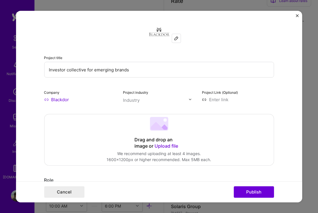
scroll to position [0, 0]
click at [173, 145] on span "Upload file" at bounding box center [167, 146] width 24 height 6
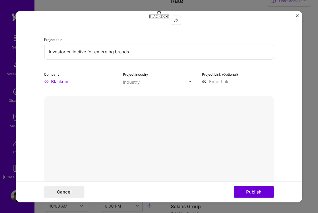
scroll to position [20, 0]
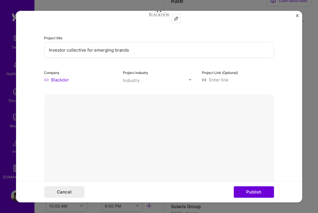
click at [263, 185] on button "Done" at bounding box center [261, 190] width 16 height 10
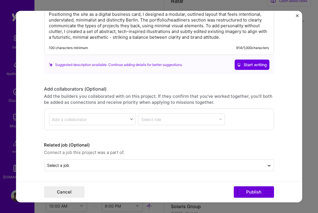
scroll to position [733, 0]
click at [258, 192] on button "Publish" at bounding box center [254, 192] width 40 height 11
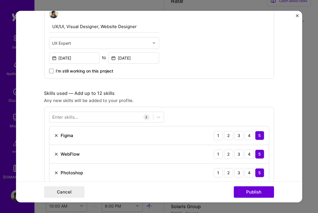
scroll to position [11, 0]
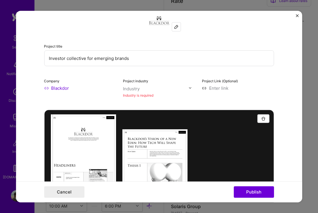
click at [128, 88] on div "Industry" at bounding box center [131, 89] width 17 height 6
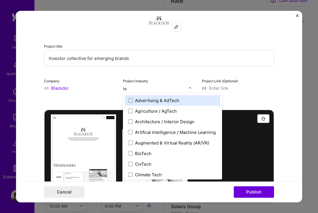
type input "t"
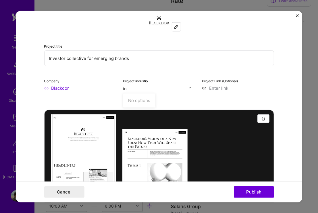
type input "i"
type input "fina"
click at [166, 104] on div "Financial Services / Fintech" at bounding box center [160, 100] width 70 height 11
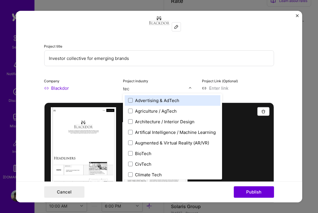
type input "tech"
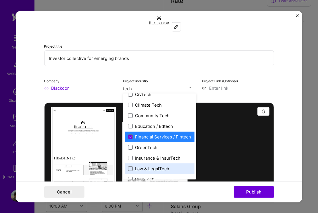
scroll to position [55, 0]
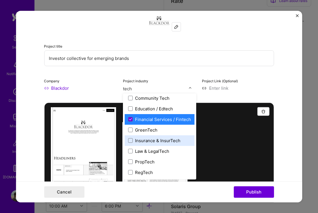
click at [127, 142] on div "Insurance & InsurTech" at bounding box center [160, 140] width 70 height 11
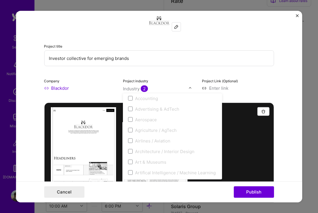
scroll to position [0, 0]
click at [156, 88] on input "text" at bounding box center [156, 89] width 66 height 6
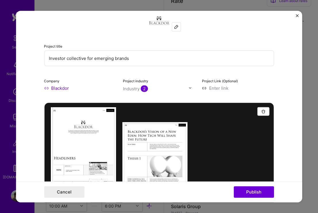
click at [264, 71] on div "Project title Investor collective for emerging brands Company Blackdor Project …" at bounding box center [159, 51] width 230 height 80
click at [149, 84] on div "Project industry Industry 2" at bounding box center [159, 85] width 72 height 14
click at [150, 89] on input "text" at bounding box center [156, 89] width 66 height 6
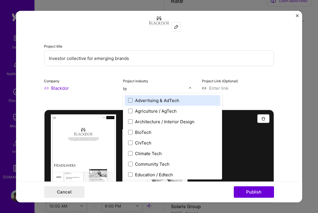
type input "t"
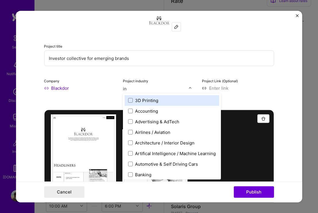
type input "i"
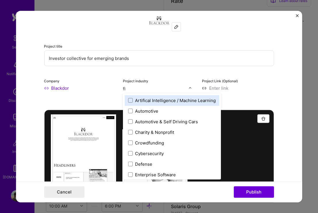
type input "fin"
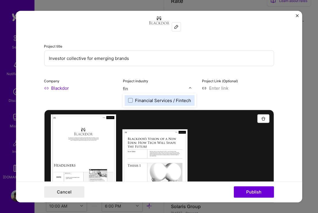
click at [133, 100] on label "Financial Services / Fintech" at bounding box center [159, 100] width 63 height 6
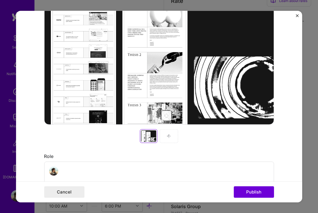
scroll to position [35, 0]
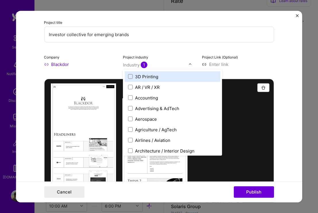
click at [149, 63] on input "text" at bounding box center [156, 65] width 66 height 6
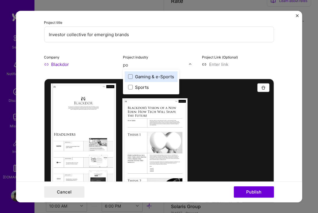
type input "p"
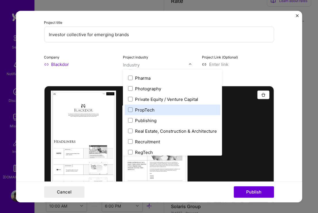
scroll to position [1026, 0]
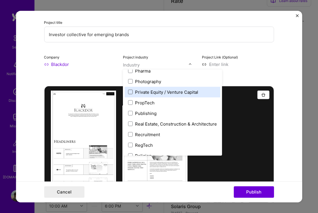
click at [130, 92] on span at bounding box center [130, 92] width 5 height 5
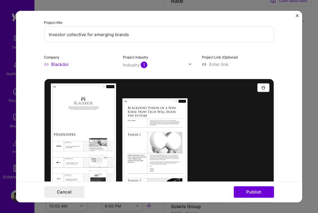
click at [275, 64] on form "Project title Investor collective for emerging brands Company Blackdor Project …" at bounding box center [159, 107] width 286 height 192
click at [258, 193] on button "Publish" at bounding box center [254, 192] width 40 height 11
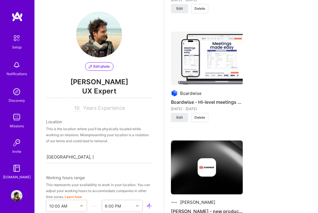
scroll to position [1123, 0]
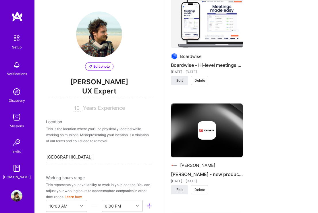
click at [235, 122] on div at bounding box center [207, 131] width 72 height 18
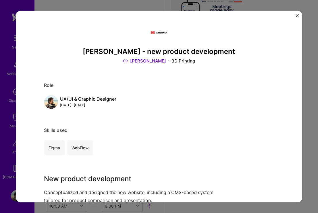
click at [298, 17] on img "Close" at bounding box center [297, 15] width 3 height 3
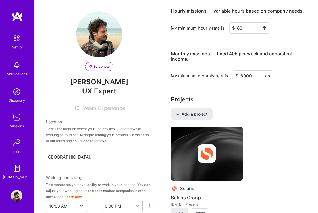
scroll to position [443, 0]
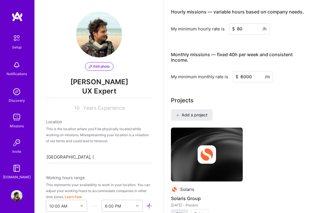
click at [187, 112] on span "Add a project" at bounding box center [191, 115] width 31 height 6
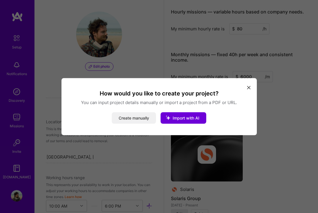
click at [142, 114] on button "Create manually" at bounding box center [134, 117] width 44 height 11
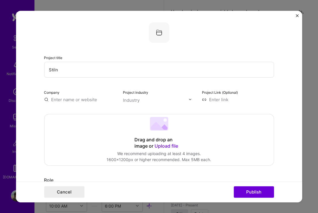
paste input "Made-to-order jewellery"
type input "Made-to-order jewellery"
click at [84, 121] on div "Drag and drop an image or Upload file Upload file We recommend uploading at lea…" at bounding box center [158, 139] width 229 height 51
click at [66, 97] on div "Company" at bounding box center [80, 96] width 72 height 14
type input "Stilnest"
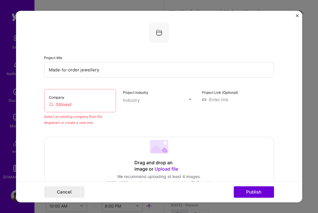
click at [78, 106] on input "Stilnest" at bounding box center [80, 104] width 62 height 6
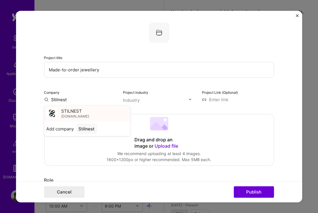
click at [63, 114] on span "[DOMAIN_NAME]" at bounding box center [75, 116] width 28 height 5
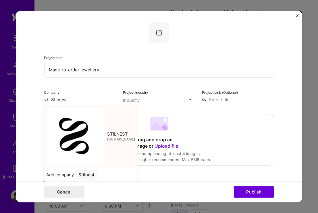
type input "STILNEST"
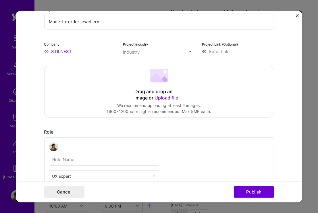
scroll to position [53, 0]
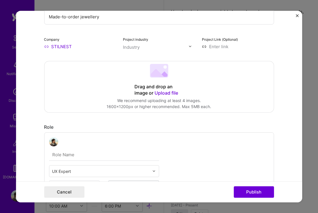
click at [164, 94] on span "Upload file" at bounding box center [167, 93] width 24 height 6
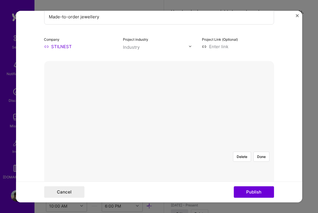
scroll to position [79, 0]
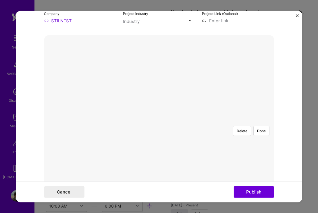
click at [249, 121] on div "Delete Done" at bounding box center [159, 121] width 230 height 0
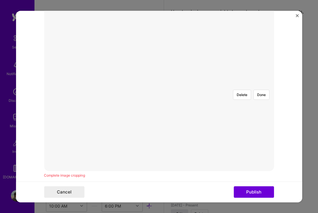
drag, startPoint x: 255, startPoint y: 195, endPoint x: 293, endPoint y: 130, distance: 74.7
click at [293, 130] on form "Project title Made-to-order jewellery Company STILNEST Project industry Industr…" at bounding box center [159, 107] width 286 height 192
click at [159, 128] on img at bounding box center [159, 128] width 0 height 0
click at [265, 133] on button "Done" at bounding box center [261, 138] width 16 height 10
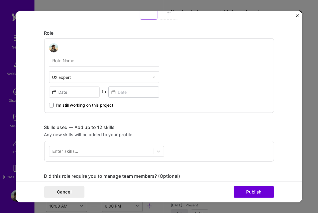
scroll to position [289, 0]
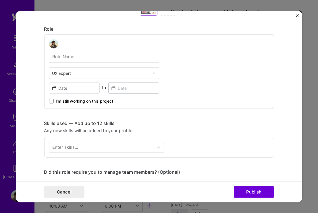
type input "U"
click at [97, 57] on input "Visual Designer, UX/UI, Photographer" at bounding box center [104, 57] width 110 height 12
type input "Visual Designer, UX/UI designer, Photographer"
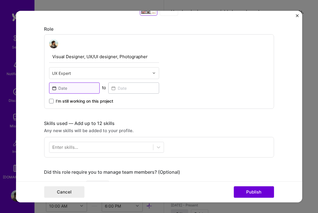
click at [75, 89] on input at bounding box center [74, 87] width 51 height 11
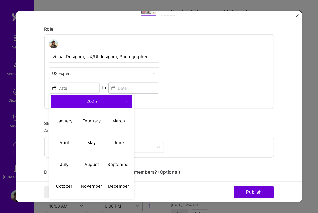
click at [57, 100] on button "‹" at bounding box center [57, 101] width 13 height 13
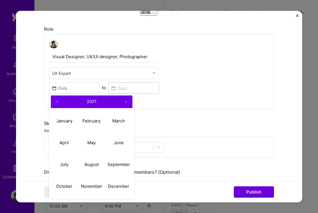
click at [57, 100] on button "‹" at bounding box center [57, 101] width 13 height 13
click at [113, 147] on button "June" at bounding box center [118, 143] width 27 height 22
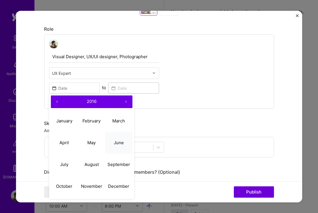
type input "[DATE]"
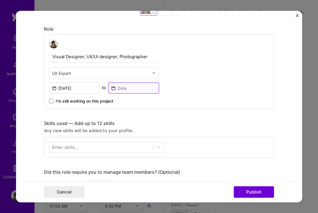
click at [130, 87] on input at bounding box center [133, 87] width 51 height 11
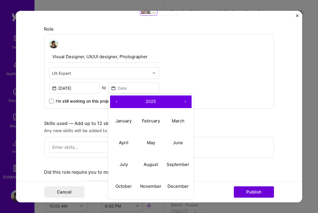
click at [115, 102] on button "‹" at bounding box center [116, 101] width 13 height 13
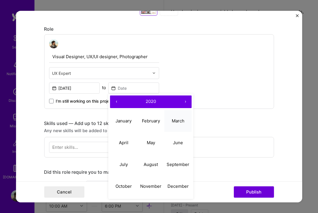
click at [179, 122] on abbr "March" at bounding box center [178, 120] width 13 height 5
type input "[DATE]"
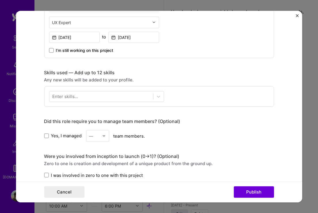
scroll to position [342, 0]
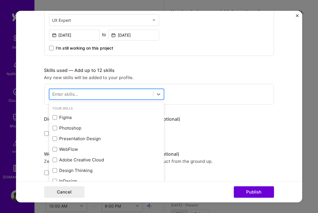
click at [133, 97] on div at bounding box center [101, 94] width 104 height 9
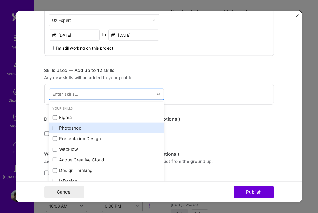
click at [57, 129] on span at bounding box center [54, 128] width 5 height 5
click at [0, 0] on input "checkbox" at bounding box center [0, 0] width 0 height 0
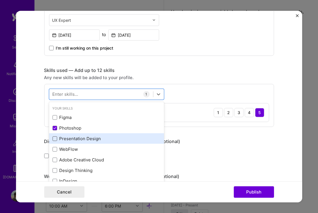
click at [56, 139] on span at bounding box center [54, 138] width 5 height 5
click at [0, 0] on input "checkbox" at bounding box center [0, 0] width 0 height 0
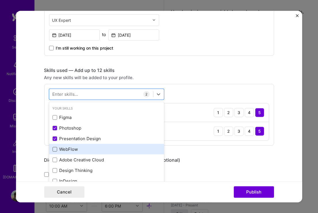
click at [56, 151] on span at bounding box center [54, 149] width 5 height 5
click at [0, 0] on input "checkbox" at bounding box center [0, 0] width 0 height 0
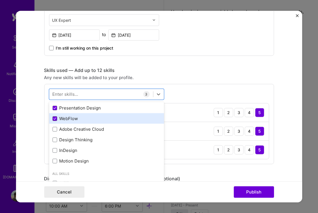
scroll to position [31, 0]
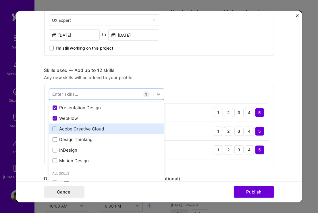
click at [55, 129] on span at bounding box center [54, 129] width 5 height 5
click at [0, 0] on input "checkbox" at bounding box center [0, 0] width 0 height 0
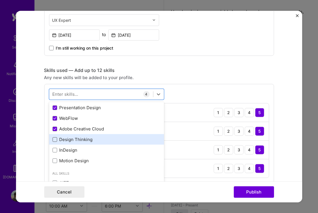
click at [54, 139] on span at bounding box center [54, 139] width 5 height 5
click at [0, 0] on input "checkbox" at bounding box center [0, 0] width 0 height 0
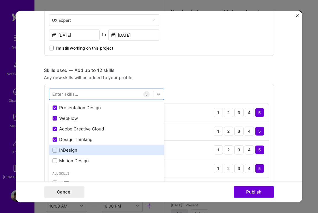
click at [54, 148] on span at bounding box center [54, 150] width 5 height 5
click at [0, 0] on input "checkbox" at bounding box center [0, 0] width 0 height 0
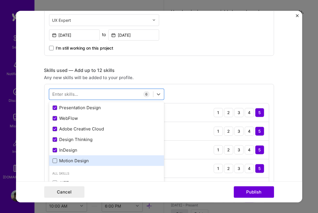
click at [54, 161] on span at bounding box center [54, 161] width 5 height 5
click at [0, 0] on input "checkbox" at bounding box center [0, 0] width 0 height 0
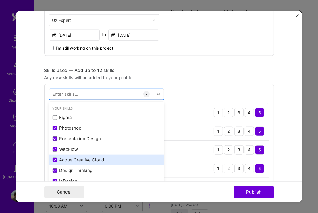
scroll to position [0, 0]
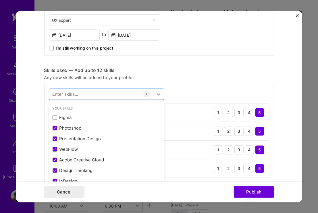
click at [271, 71] on div "Skills used — Add up to 12 skills" at bounding box center [159, 70] width 230 height 6
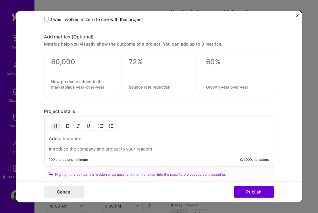
scroll to position [659, 0]
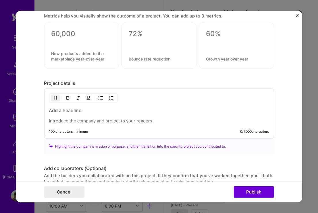
click at [95, 109] on h3 at bounding box center [159, 110] width 220 height 6
click at [92, 115] on div at bounding box center [159, 115] width 220 height 17
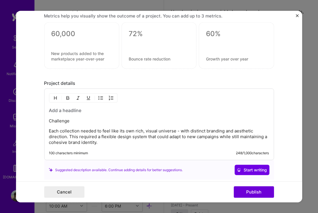
click at [65, 111] on h3 at bounding box center [159, 110] width 220 height 6
click at [107, 109] on h3 "Made-to-order jewellery" at bounding box center [159, 110] width 220 height 6
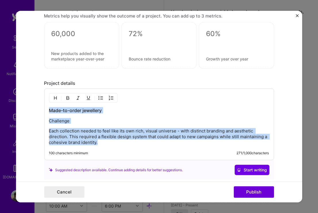
click at [107, 109] on h3 "Made-to-order jewellery" at bounding box center [159, 110] width 220 height 6
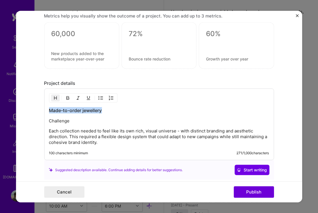
drag, startPoint x: 109, startPoint y: 109, endPoint x: 9, endPoint y: 109, distance: 100.0
click at [9, 109] on div "Project title Made-to-order jewellery Company STILNEST Project industry Industr…" at bounding box center [159, 106] width 318 height 213
click at [65, 111] on h3 "Brands Fashion" at bounding box center [159, 110] width 220 height 6
click at [87, 110] on h3 "Brands, Fashion" at bounding box center [159, 110] width 220 height 6
drag, startPoint x: 142, startPoint y: 112, endPoint x: 32, endPoint y: 112, distance: 109.5
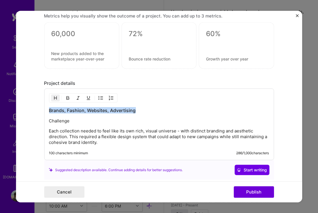
click at [32, 112] on form "Project title Made-to-order jewellery Company STILNEST Project industry Industr…" at bounding box center [159, 107] width 286 height 192
click at [112, 111] on h3 "Creating new Branding" at bounding box center [159, 110] width 220 height 6
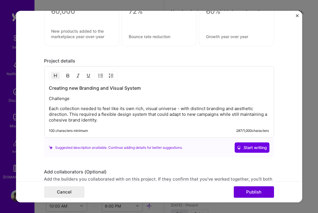
scroll to position [685, 0]
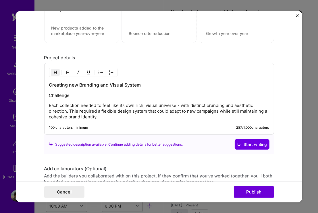
click at [60, 93] on p "Challenge" at bounding box center [159, 96] width 220 height 6
click at [122, 120] on div "Creating new Branding and Visual System Challenge Each collection needed to fee…" at bounding box center [159, 99] width 230 height 72
click at [110, 120] on p "Each collection needed to feel like its own rich, visual universe - with distin…" at bounding box center [159, 111] width 220 height 17
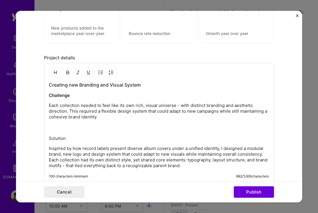
click at [57, 138] on p "Solution" at bounding box center [159, 139] width 220 height 6
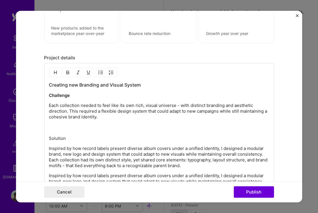
click at [57, 130] on p "Each collection needed to feel like its own rich, visual universe - with distin…" at bounding box center [159, 117] width 220 height 29
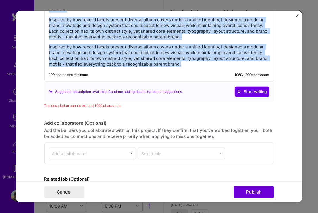
drag, startPoint x: 58, startPoint y: 131, endPoint x: 209, endPoint y: 214, distance: 172.5
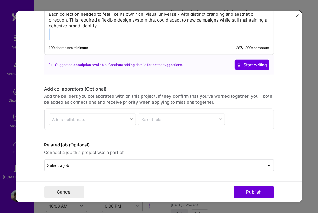
scroll to position [776, 0]
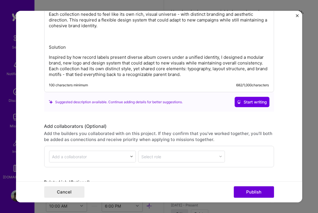
click at [58, 46] on p "Solution" at bounding box center [159, 48] width 220 height 6
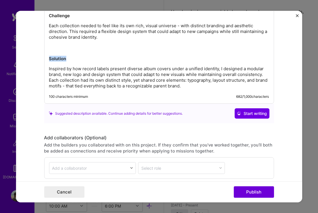
scroll to position [760, 0]
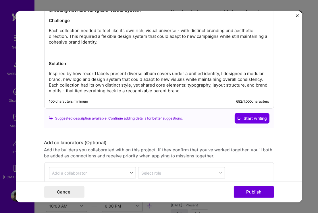
click at [52, 56] on p "Each collection needed to feel like its own rich, visual universe - with distin…" at bounding box center [159, 42] width 220 height 29
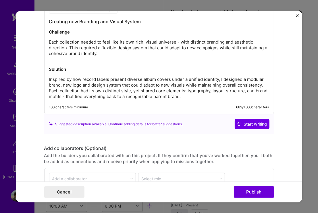
scroll to position [742, 0]
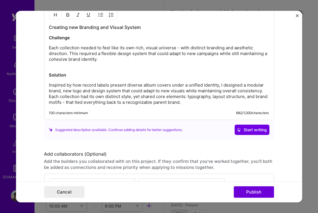
click at [49, 48] on div "Creating new Branding and Visual System Challenge Each collection needed to fee…" at bounding box center [159, 62] width 230 height 115
click at [49, 46] on p "Each collection needed to feel like its own rich, visual universe - with distin…" at bounding box center [159, 56] width 220 height 23
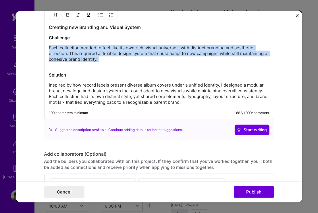
drag, startPoint x: 106, startPoint y: 62, endPoint x: 49, endPoint y: 48, distance: 59.2
click at [49, 48] on div "Creating new Branding and Visual System Challenge Each collection needed to fee…" at bounding box center [159, 62] width 230 height 115
copy p "Each collection needed to feel like its own rich, visual universe - with distin…"
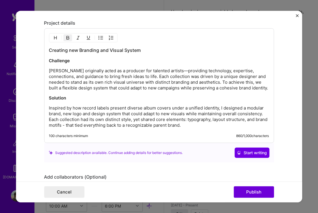
scroll to position [751, 0]
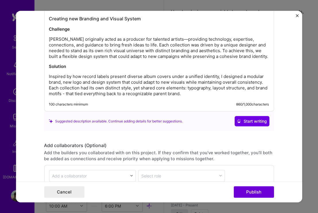
click at [167, 38] on p "[PERSON_NAME] originally acted as a producer for talented artists—providing tec…" at bounding box center [159, 47] width 220 height 23
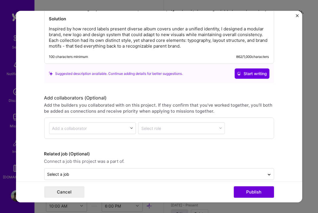
scroll to position [804, 0]
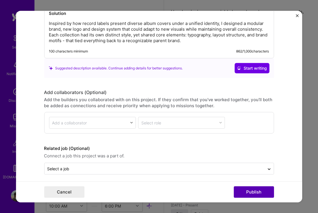
click at [253, 192] on button "Publish" at bounding box center [254, 192] width 40 height 11
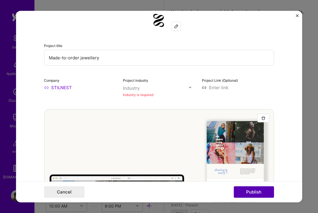
scroll to position [11, 0]
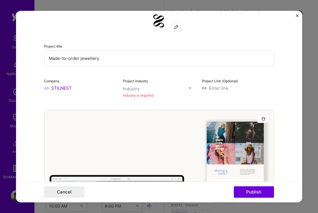
click at [134, 87] on div "Industry" at bounding box center [131, 89] width 17 height 6
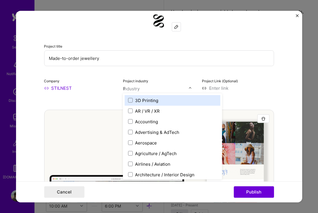
type input "Fa"
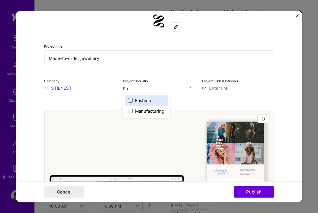
click at [134, 99] on label "Fashion" at bounding box center [146, 100] width 36 height 6
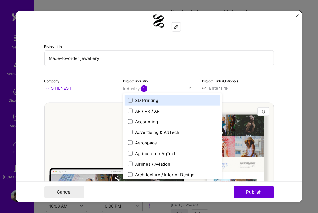
click at [294, 141] on form "Project title Made-to-order jewellery Company STILNEST Project industry option …" at bounding box center [159, 107] width 286 height 192
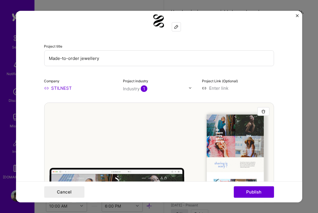
click at [140, 84] on div "Project industry Industry 1" at bounding box center [159, 85] width 72 height 14
click at [134, 87] on div "Industry 1" at bounding box center [135, 89] width 24 height 6
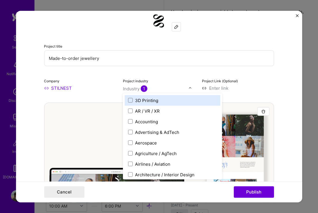
type input "J"
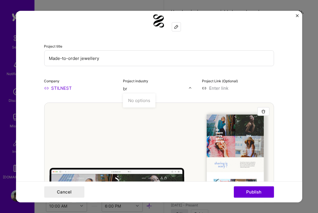
type input "b"
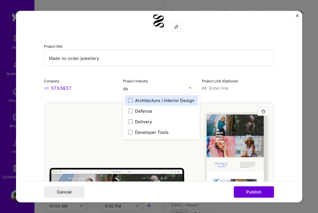
type input "d"
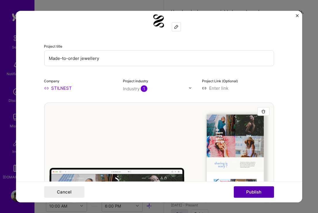
click at [253, 191] on button "Publish" at bounding box center [254, 192] width 40 height 11
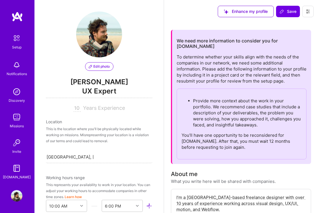
scroll to position [0, 0]
click at [221, 101] on p "Provide more context about the work in your portfolio. We recommend case studie…" at bounding box center [247, 113] width 109 height 30
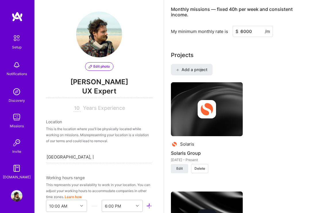
scroll to position [520, 0]
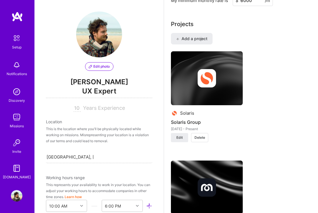
click at [218, 90] on img at bounding box center [207, 78] width 72 height 54
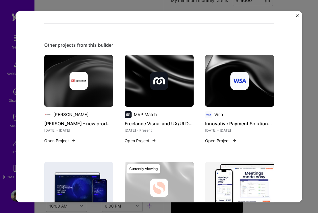
scroll to position [21, 0]
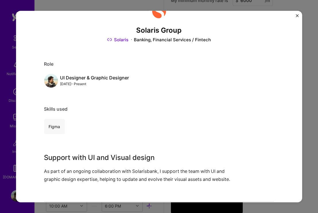
click at [307, 50] on div "Solaris Group Solaris Banking, Financial Services / Fintech Role UI Designer & …" at bounding box center [159, 106] width 318 height 213
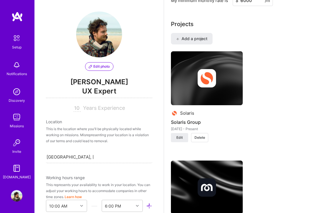
click at [196, 135] on span "Delete" at bounding box center [200, 137] width 11 height 5
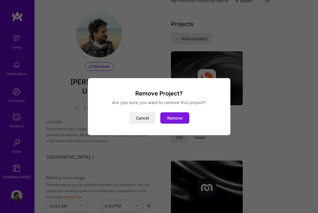
click at [181, 118] on button "Remove" at bounding box center [174, 117] width 29 height 11
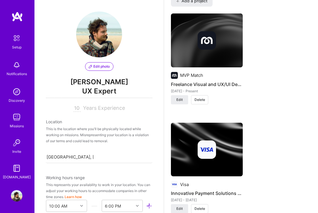
scroll to position [558, 0]
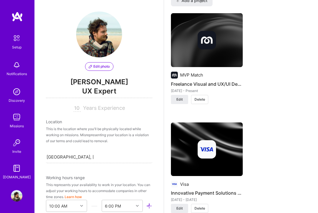
click at [216, 45] on img at bounding box center [207, 40] width 72 height 54
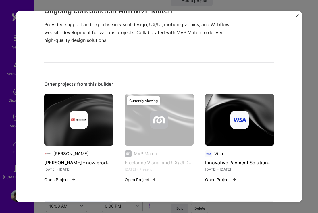
scroll to position [99, 0]
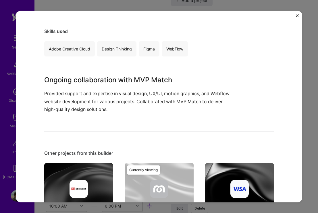
click at [309, 96] on div "Freelance Visual and UX/UI Design Projects MVP Match Consulting, Marketing Role…" at bounding box center [159, 106] width 318 height 213
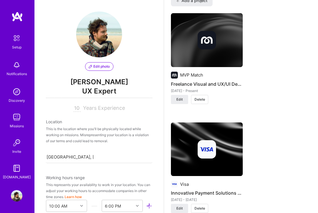
scroll to position [616, 0]
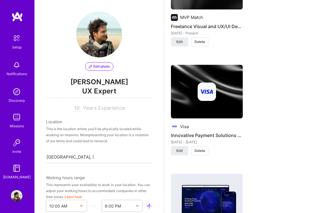
click at [218, 101] on img at bounding box center [207, 92] width 72 height 54
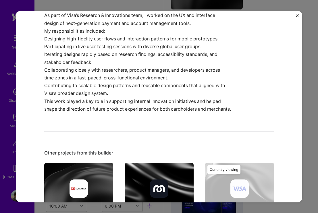
scroll to position [137, 0]
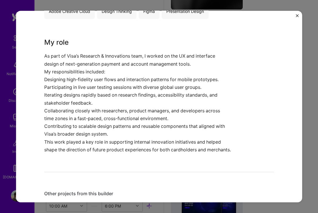
click at [307, 99] on div "Innovative Payment Solutions Design Visa Financial Services / Fintech, Research…" at bounding box center [159, 106] width 318 height 213
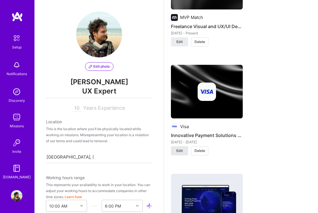
click at [180, 149] on span "Edit" at bounding box center [179, 151] width 6 height 5
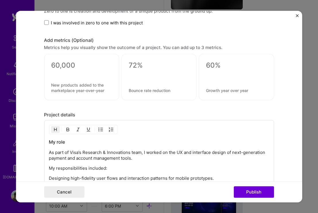
scroll to position [490, 0]
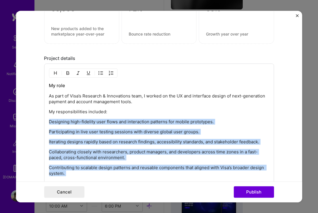
drag, startPoint x: 49, startPoint y: 121, endPoint x: 101, endPoint y: 179, distance: 77.4
click at [101, 179] on div "My role As part of Visa’s Research & Innovations team, I worked on the UX and i…" at bounding box center [159, 137] width 220 height 110
click at [101, 71] on img "button" at bounding box center [100, 73] width 5 height 5
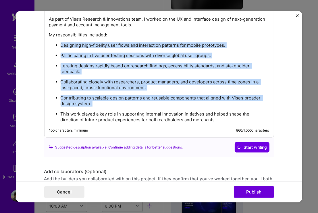
scroll to position [567, 0]
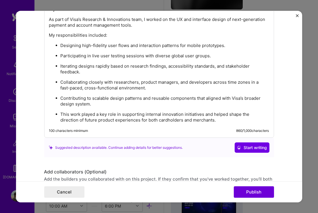
click at [126, 80] on p "Collaborating closely with researchers, product managers, and developers across…" at bounding box center [164, 85] width 209 height 11
click at [254, 192] on button "Publish" at bounding box center [254, 192] width 40 height 11
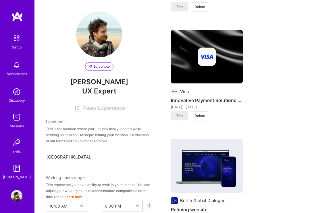
scroll to position [651, 0]
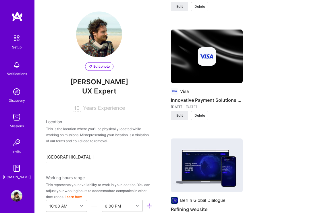
click at [215, 63] on img at bounding box center [207, 57] width 72 height 54
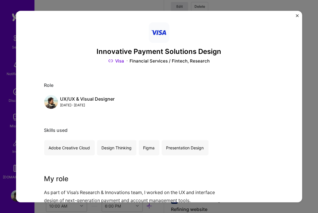
click at [298, 15] on img "Close" at bounding box center [297, 15] width 3 height 3
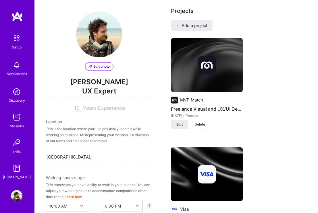
scroll to position [532, 0]
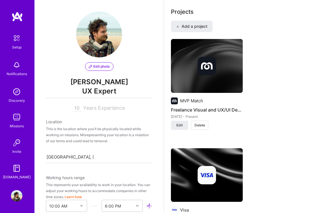
click at [202, 123] on span "Delete" at bounding box center [200, 125] width 11 height 5
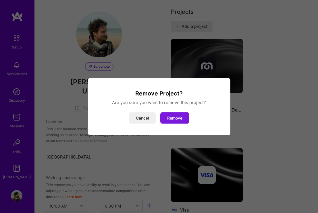
click at [178, 117] on button "Remove" at bounding box center [174, 117] width 29 height 11
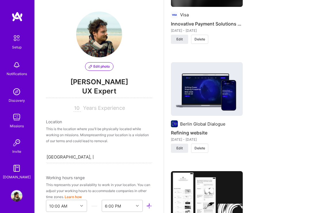
scroll to position [625, 0]
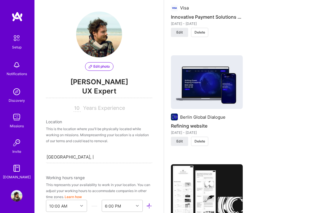
click at [220, 79] on img at bounding box center [207, 82] width 72 height 54
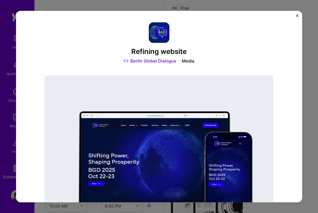
click at [299, 16] on img "Close" at bounding box center [297, 15] width 3 height 3
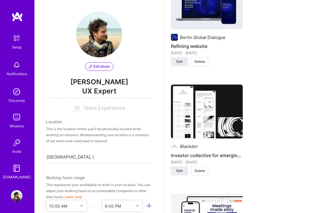
scroll to position [698, 0]
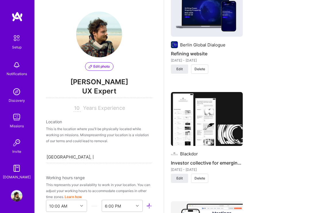
click at [214, 108] on img at bounding box center [207, 119] width 72 height 54
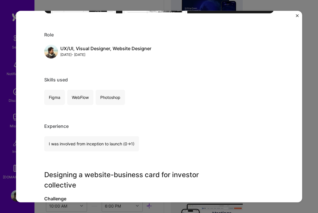
scroll to position [234, 0]
click at [295, 16] on div "Investor collective for emerging brands Blackdor Private Equity / Venture Capit…" at bounding box center [159, 107] width 286 height 192
click at [297, 16] on img "Close" at bounding box center [297, 15] width 3 height 3
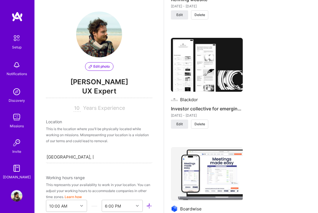
scroll to position [783, 0]
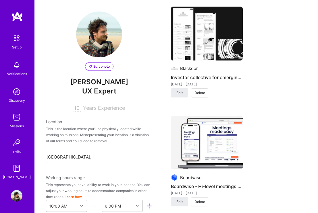
click at [221, 123] on img at bounding box center [207, 143] width 72 height 54
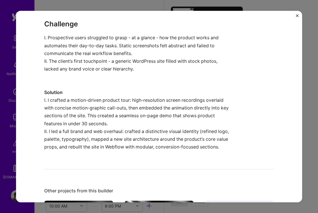
scroll to position [415, 0]
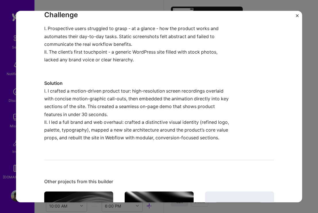
click at [297, 16] on img "Close" at bounding box center [297, 15] width 3 height 3
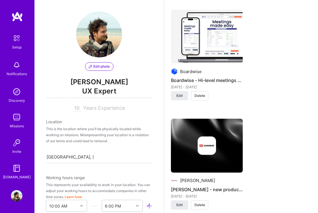
scroll to position [904, 0]
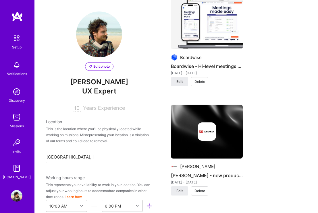
click at [218, 123] on div at bounding box center [207, 132] width 72 height 18
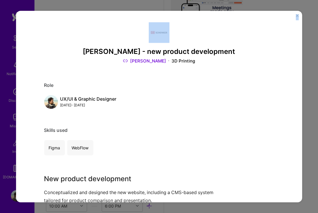
click at [296, 16] on div "[PERSON_NAME] - new product development [PERSON_NAME] 3D Printing Role UX/UI & …" at bounding box center [159, 107] width 286 height 192
click at [297, 16] on img "Close" at bounding box center [297, 15] width 3 height 3
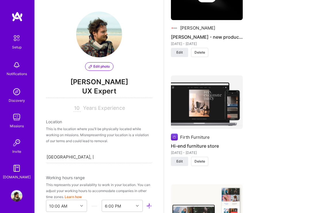
scroll to position [1044, 0]
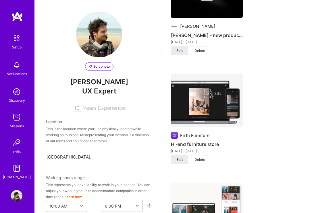
click at [210, 95] on img at bounding box center [207, 101] width 72 height 54
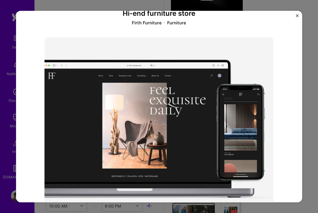
scroll to position [28, 0]
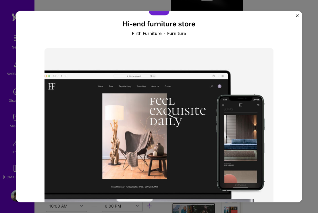
click at [298, 16] on img "Close" at bounding box center [297, 15] width 3 height 3
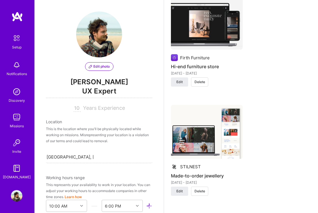
scroll to position [1127, 0]
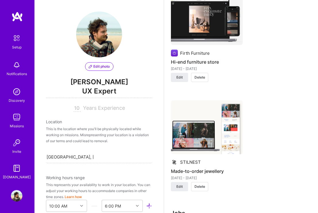
click at [223, 122] on img at bounding box center [207, 128] width 72 height 54
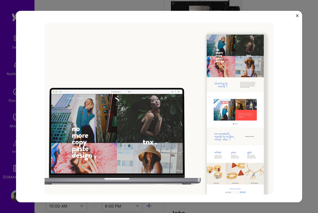
scroll to position [26, 0]
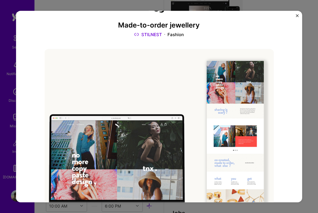
click at [298, 17] on button "Close" at bounding box center [297, 17] width 3 height 6
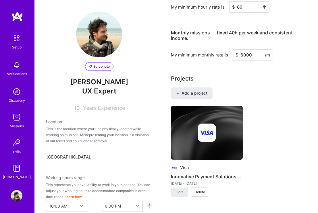
scroll to position [449, 0]
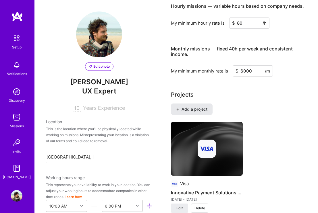
click at [200, 107] on span "Add a project" at bounding box center [191, 110] width 31 height 6
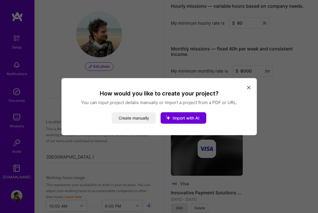
click at [139, 118] on button "Create manually" at bounding box center [134, 117] width 44 height 11
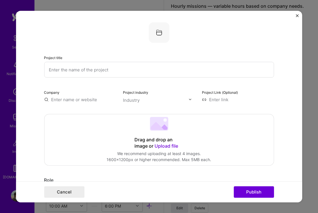
paste input "Natural winery, e-commerce"
type input "Natural winery, e-commerce"
click at [96, 135] on div "Drag and drop an image or Upload file Upload file We recommend uploading at lea…" at bounding box center [158, 139] width 229 height 51
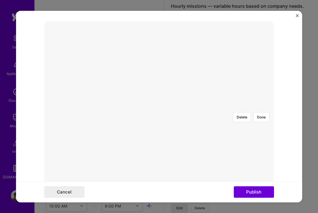
scroll to position [93, 0]
click at [193, 121] on div at bounding box center [274, 187] width 213 height 161
click at [265, 112] on button "Done" at bounding box center [261, 117] width 16 height 10
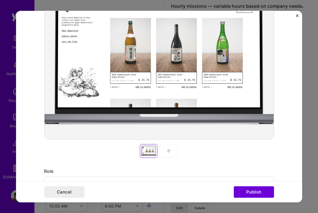
scroll to position [12, 0]
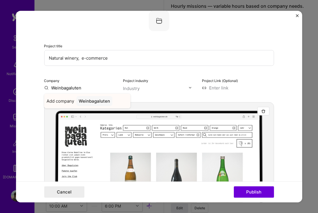
type input "Weinbagaluten"
click at [99, 102] on div "Weinbagaluten" at bounding box center [94, 101] width 36 height 10
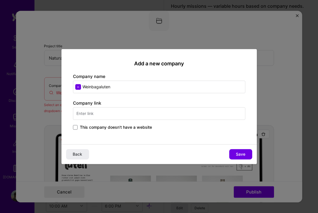
click at [114, 118] on input "text" at bounding box center [159, 113] width 172 height 13
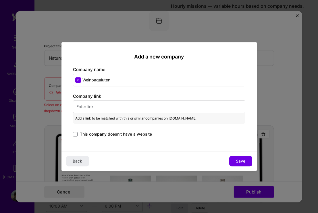
click at [97, 132] on span "This company doesn't have a website" at bounding box center [116, 135] width 72 height 6
click at [0, 0] on input "This company doesn't have a website" at bounding box center [0, 0] width 0 height 0
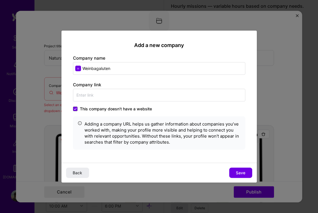
click at [238, 164] on div "Back Save" at bounding box center [158, 173] width 195 height 20
click at [239, 174] on span "Save" at bounding box center [240, 173] width 9 height 6
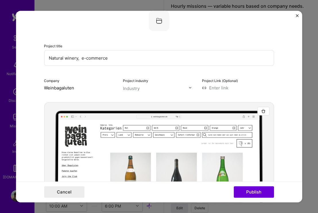
click at [131, 56] on input "Natural winery, e-commerce" at bounding box center [159, 58] width 230 height 16
click at [80, 57] on input "Natural winery, e-commerce (unfortunately no longer in business)" at bounding box center [159, 58] width 230 height 16
click at [135, 59] on input "Natural winery, e-commerce (unfortunately no longer in business)" at bounding box center [159, 58] width 230 height 16
type input "Natural winery, e-commerce (unfortunately, no longer in business)"
drag, startPoint x: 188, startPoint y: 58, endPoint x: 48, endPoint y: 57, distance: 140.2
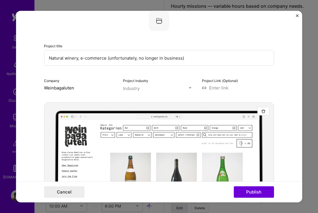
click at [48, 57] on input "Natural winery, e-commerce (unfortunately, no longer in business)" at bounding box center [159, 58] width 230 height 16
click at [109, 64] on input "Natural winery, e-commerce (unfortunately, no longer in business)" at bounding box center [159, 58] width 230 height 16
drag, startPoint x: 108, startPoint y: 59, endPoint x: 306, endPoint y: 48, distance: 198.2
click at [306, 48] on div "Project title Natural winery, e-commerce (unfortunately, no longer in business)…" at bounding box center [159, 106] width 318 height 213
click at [107, 59] on input "Natural winery, e-commerce (unfortunately, no longer in business)" at bounding box center [159, 58] width 230 height 16
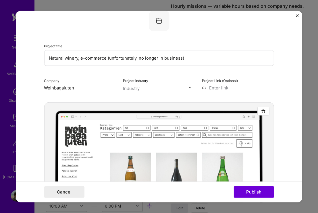
drag, startPoint x: 107, startPoint y: 57, endPoint x: 221, endPoint y: 57, distance: 113.2
click at [221, 57] on input "Natural winery, e-commerce (unfortunately, no longer in business)" at bounding box center [159, 58] width 230 height 16
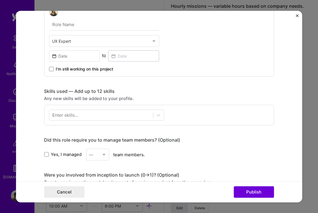
scroll to position [271, 0]
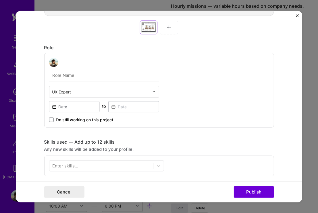
type input "Natural winery, e-commerce"
type input "U"
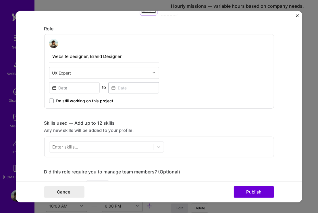
click at [72, 56] on input "Website designer, Brand Designer" at bounding box center [104, 56] width 110 height 12
type input "Website Designer, Brand Designer"
click at [77, 91] on input at bounding box center [74, 87] width 51 height 11
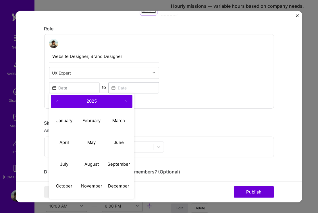
click at [58, 101] on button "‹" at bounding box center [57, 101] width 13 height 13
click at [112, 124] on button "March" at bounding box center [118, 121] width 27 height 22
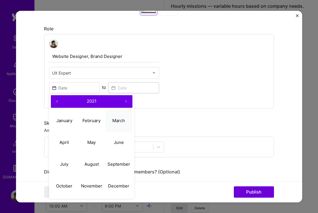
type input "[DATE]"
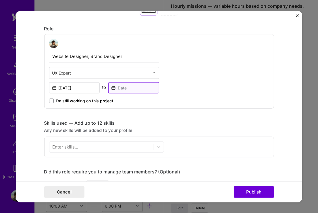
click at [139, 87] on input at bounding box center [133, 87] width 51 height 11
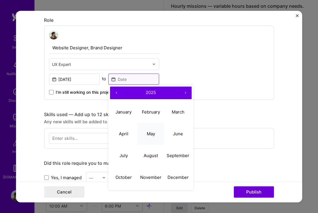
scroll to position [299, 0]
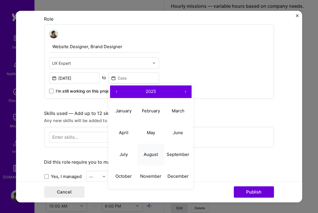
click at [148, 151] on button "August" at bounding box center [150, 155] width 27 height 22
type input "[DATE]"
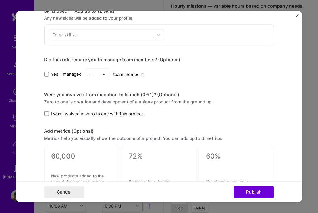
scroll to position [394, 0]
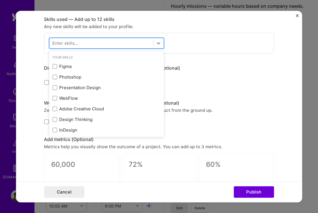
click at [124, 39] on div at bounding box center [101, 42] width 104 height 9
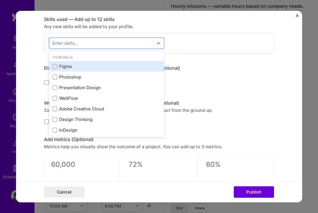
click at [70, 64] on div "Figma" at bounding box center [106, 66] width 108 height 6
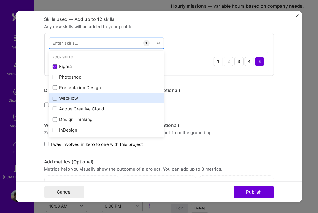
click at [67, 98] on div "WebFlow" at bounding box center [106, 98] width 108 height 6
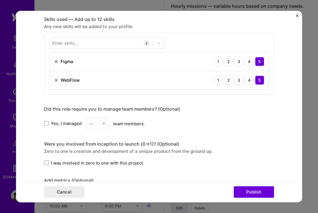
click at [191, 106] on div "Project title Natural winery, e-commerce Company Weinbagaluten Project industry…" at bounding box center [159, 26] width 230 height 794
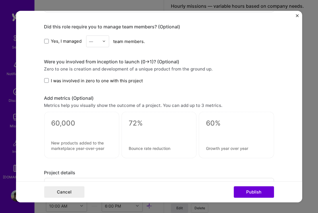
scroll to position [476, 0]
click at [94, 80] on span "I was involved in zero to one with this project" at bounding box center [97, 80] width 92 height 6
click at [0, 0] on input "I was involved in zero to one with this project" at bounding box center [0, 0] width 0 height 0
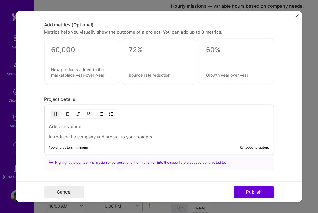
scroll to position [549, 0]
click at [94, 127] on h3 at bounding box center [159, 127] width 220 height 6
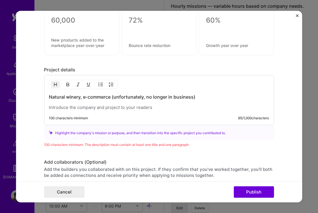
scroll to position [581, 0]
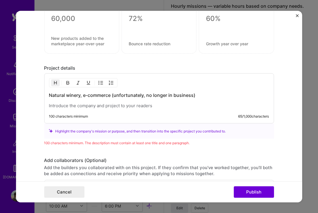
click at [154, 109] on div "Natural winery, e-commerce (unfortunately, no longer in business) 100 character…" at bounding box center [159, 99] width 230 height 50
click at [155, 105] on p at bounding box center [159, 106] width 220 height 6
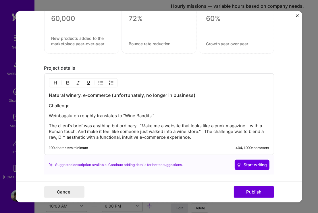
scroll to position [598, 0]
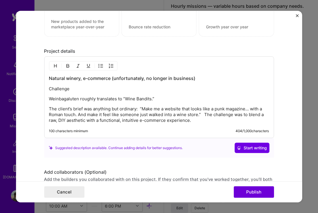
click at [203, 114] on p "The client’s brief was anything but ordinary:  “Make me a website that looks li…" at bounding box center [159, 114] width 220 height 17
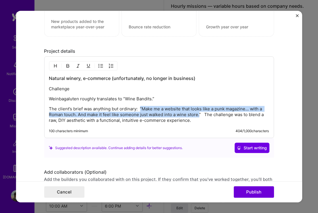
drag, startPoint x: 138, startPoint y: 108, endPoint x: 199, endPoint y: 113, distance: 61.2
click at [199, 113] on p "The client’s brief was anything but ordinary:  “Make me a website that looks li…" at bounding box center [159, 114] width 220 height 17
click at [76, 65] on img "button" at bounding box center [78, 66] width 5 height 5
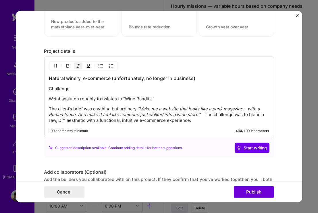
click at [69, 66] on img "button" at bounding box center [67, 66] width 5 height 5
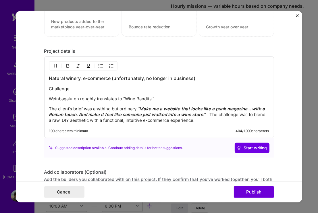
drag, startPoint x: 139, startPoint y: 107, endPoint x: 154, endPoint y: 107, distance: 14.7
click at [139, 107] on em "“Make me a website that looks like a punk magazine… with a Roman touch. And mak…" at bounding box center [157, 111] width 217 height 11
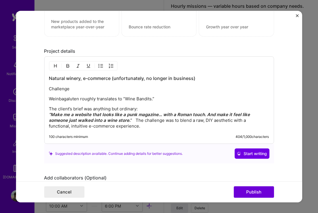
scroll to position [615, 0]
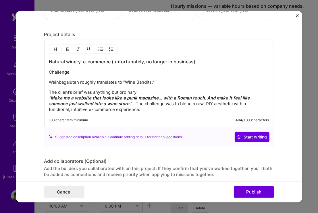
click at [113, 103] on p "The client’s brief was anything but ordinary:  “Make me a website that looks li…" at bounding box center [159, 101] width 220 height 23
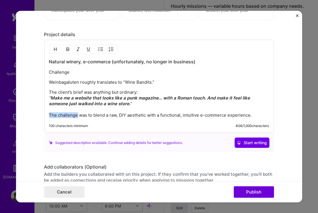
drag, startPoint x: 78, startPoint y: 116, endPoint x: 43, endPoint y: 116, distance: 35.1
click at [43, 116] on form "Project title Natural winery, e-commerce Company Weinbagaluten Project industry…" at bounding box center [159, 107] width 286 height 192
click at [68, 49] on img "button" at bounding box center [67, 49] width 5 height 5
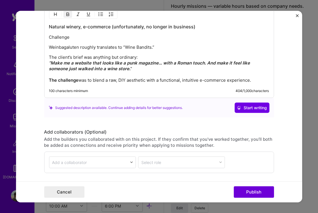
scroll to position [660, 0]
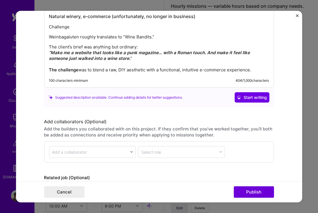
click at [267, 67] on p "The client’s brief was anything but ordinary:  “Make me a website that looks li…" at bounding box center [159, 58] width 220 height 29
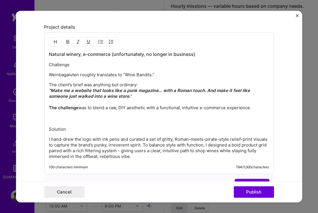
scroll to position [622, 0]
click at [63, 64] on p "Challenge" at bounding box center [159, 65] width 220 height 6
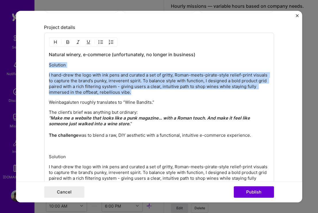
drag, startPoint x: 161, startPoint y: 92, endPoint x: 26, endPoint y: 65, distance: 136.9
click at [26, 65] on form "Project title Natural winery, e-commerce Company Weinbagaluten Project industry…" at bounding box center [159, 107] width 286 height 192
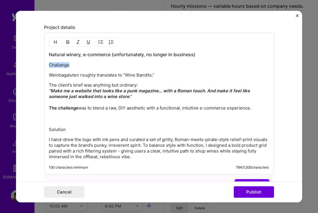
drag, startPoint x: 78, startPoint y: 64, endPoint x: 14, endPoint y: 64, distance: 63.8
click at [14, 64] on div "Project title Natural winery, e-commerce Company Weinbagaluten Project industry…" at bounding box center [159, 106] width 318 height 213
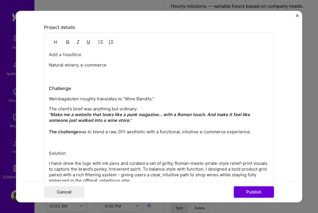
click at [106, 68] on p "Natural winery, e-commerce" at bounding box center [159, 65] width 220 height 6
drag, startPoint x: 100, startPoint y: 78, endPoint x: 28, endPoint y: 56, distance: 75.2
click at [28, 56] on form "Project title Natural winery, e-commerce Company Weinbagaluten Project industry…" at bounding box center [159, 107] width 286 height 192
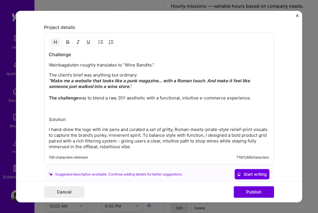
click at [55, 119] on p "Solution" at bounding box center [159, 120] width 220 height 6
click at [62, 113] on div "Challenge Weinbagaluten roughly translates to “Wine Bandits.” The client’s brie…" at bounding box center [159, 100] width 220 height 99
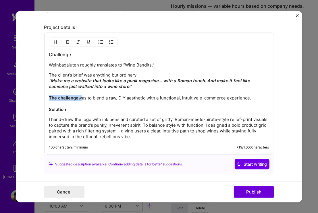
drag, startPoint x: 79, startPoint y: 99, endPoint x: 23, endPoint y: 99, distance: 56.3
click at [23, 99] on form "Project title Natural winery, e-commerce Company Weinbagaluten Project industry…" at bounding box center [159, 107] width 286 height 192
click at [93, 108] on p "The client’s brief was anything but ordinary:  “Make me a website that looks li…" at bounding box center [159, 92] width 220 height 40
click at [144, 74] on p "The client’s brief was anything but ordinary:  “Make me a website that looks li…" at bounding box center [159, 92] width 220 height 40
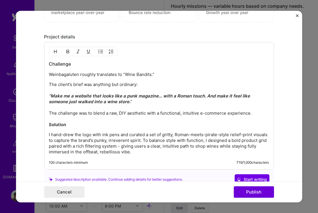
scroll to position [612, 0]
click at [50, 64] on h3 "Challenge" at bounding box center [159, 64] width 220 height 6
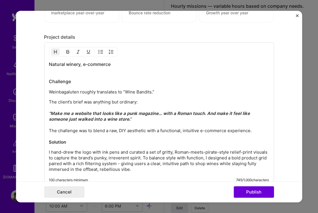
click at [124, 66] on h3 "Natural winery, e-commerce" at bounding box center [159, 64] width 220 height 6
click at [251, 197] on button "Start writing" at bounding box center [251, 197] width 35 height 10
click at [155, 63] on h3 "Natural winery, e-commerce (unf" at bounding box center [159, 64] width 220 height 6
click at [67, 72] on div "Natural winery, e-commerce (unfortunately, no longer in business) Challenge Wei…" at bounding box center [159, 116] width 220 height 111
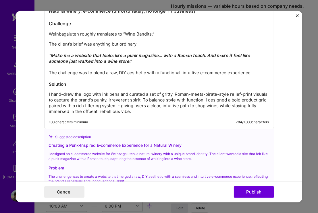
scroll to position [671, 0]
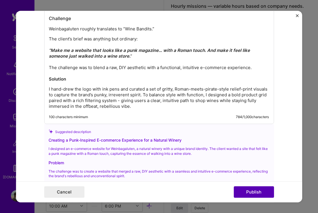
click at [260, 195] on button "Publish" at bounding box center [254, 192] width 40 height 11
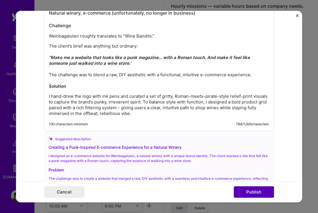
scroll to position [11, 0]
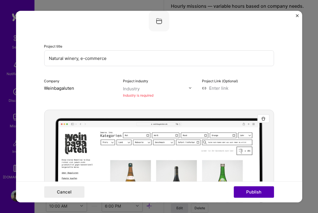
click at [260, 195] on button "Publish" at bounding box center [254, 192] width 40 height 11
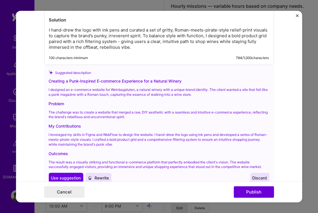
scroll to position [758, 0]
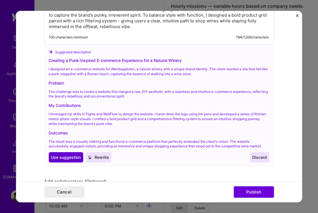
click at [70, 155] on span "Use suggestion" at bounding box center [66, 158] width 30 height 6
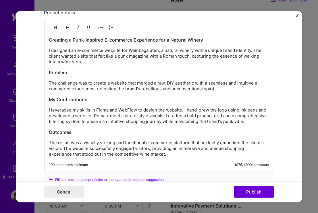
scroll to position [640, 0]
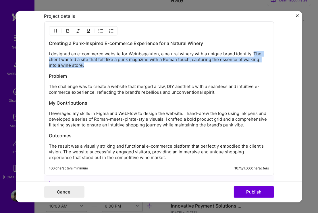
drag, startPoint x: 254, startPoint y: 53, endPoint x: 266, endPoint y: 64, distance: 16.3
click at [266, 64] on p "I designed an e-commerce website for Weinbagaluten, a natural winery with a uni…" at bounding box center [159, 59] width 220 height 17
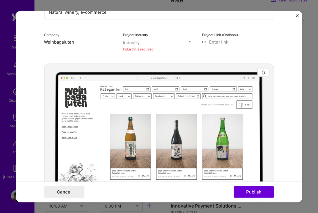
scroll to position [21, 0]
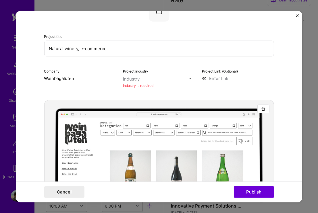
click at [147, 81] on input "text" at bounding box center [156, 79] width 66 height 6
type input "w"
type input "foo"
click at [136, 91] on div "Food & Beverage" at bounding box center [152, 91] width 35 height 6
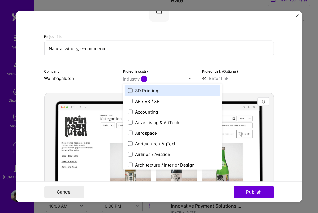
click at [279, 108] on form "Project title Natural winery, e-commerce Company Weinbagaluten Project industry…" at bounding box center [159, 107] width 286 height 192
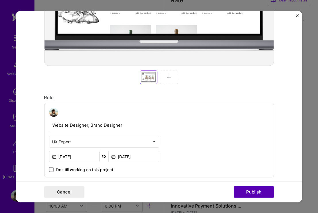
scroll to position [237, 0]
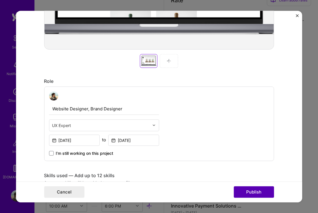
click at [257, 192] on button "Publish" at bounding box center [254, 192] width 40 height 11
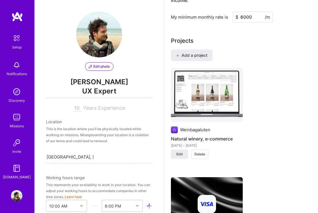
scroll to position [424, 0]
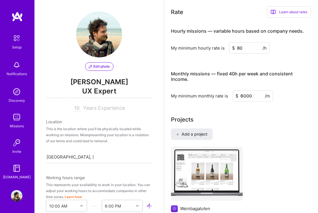
click at [208, 151] on img at bounding box center [207, 174] width 72 height 54
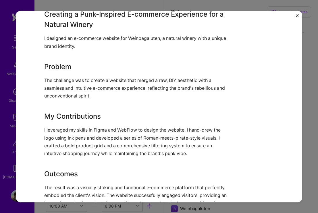
scroll to position [422, 0]
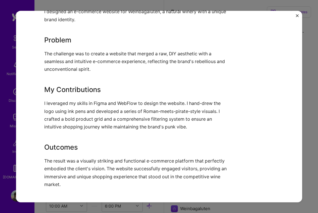
click at [297, 17] on img "Close" at bounding box center [297, 15] width 3 height 3
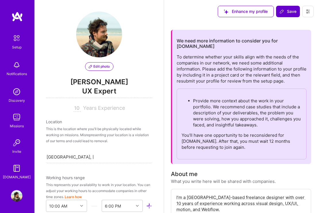
click at [290, 13] on span "Save" at bounding box center [288, 12] width 17 height 6
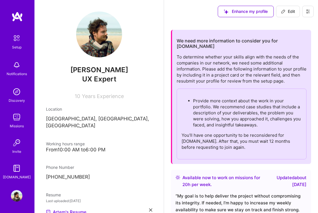
click at [15, 45] on div "Setup" at bounding box center [16, 47] width 9 height 6
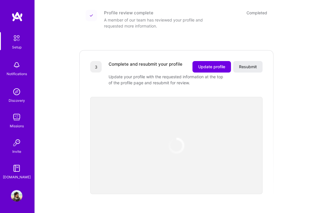
scroll to position [130, 0]
click at [248, 64] on span "Resubmit" at bounding box center [248, 67] width 18 height 6
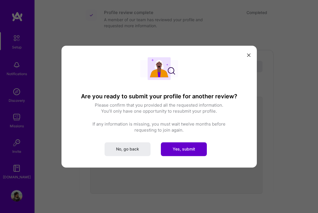
click at [183, 151] on span "Yes, submit" at bounding box center [184, 150] width 22 height 6
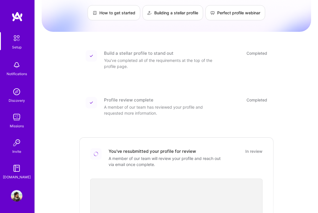
scroll to position [80, 0]
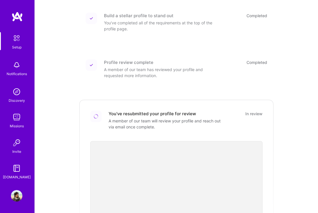
click at [14, 197] on img at bounding box center [16, 195] width 11 height 11
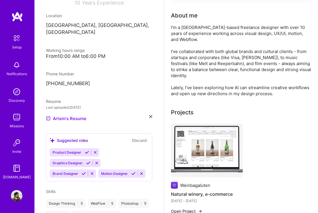
scroll to position [57, 0]
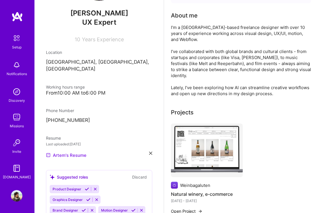
click at [68, 152] on link "Artem's Resume" at bounding box center [66, 155] width 41 height 7
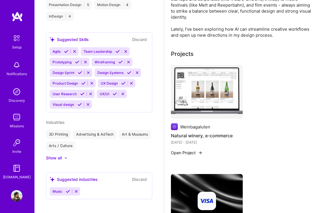
scroll to position [159, 0]
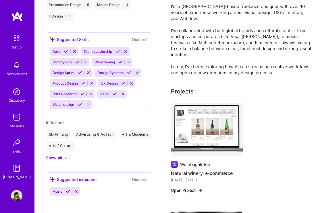
click at [216, 114] on img at bounding box center [207, 130] width 72 height 54
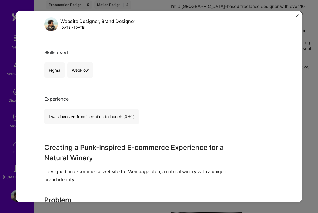
scroll to position [238, 0]
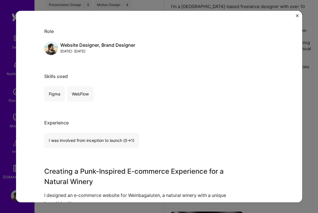
click at [313, 144] on div "Natural winery, e-commerce Weinbagaluten Food & Beverage Role Website Designer,…" at bounding box center [159, 106] width 318 height 213
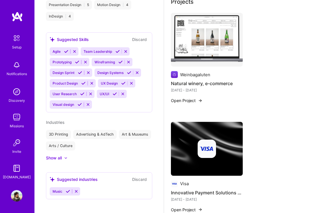
scroll to position [252, 0]
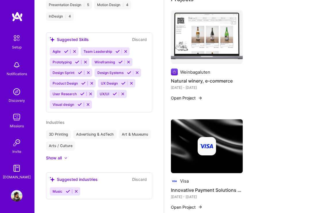
click at [221, 140] on div at bounding box center [207, 146] width 72 height 18
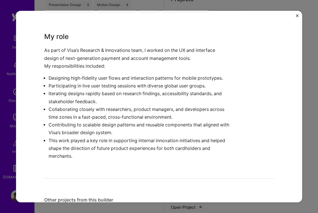
scroll to position [126, 0]
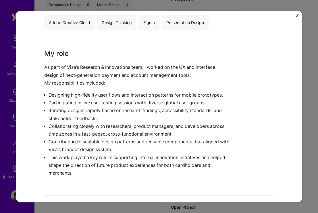
click at [313, 122] on div "Innovative Payment Solutions Design Visa Financial Services / Fintech, Research…" at bounding box center [159, 106] width 318 height 213
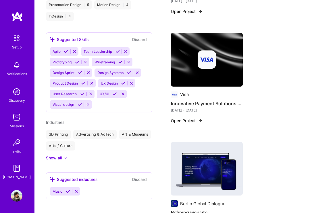
scroll to position [342, 0]
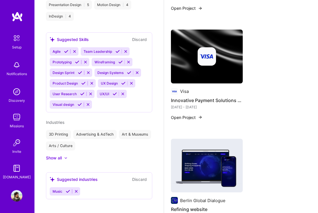
click at [218, 157] on img at bounding box center [207, 166] width 72 height 54
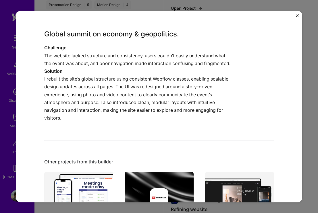
scroll to position [337, 0]
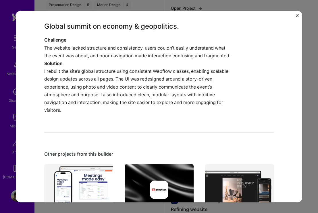
click at [313, 121] on div "Refining website Berlin Global Dialogue Media Role UX/UI, Webflow Designer [DAT…" at bounding box center [159, 106] width 318 height 213
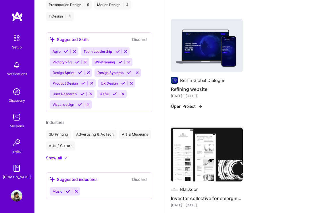
scroll to position [537, 0]
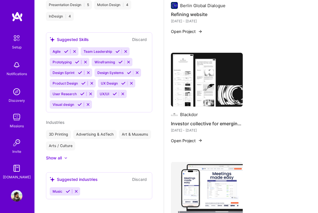
click at [206, 76] on img at bounding box center [207, 80] width 72 height 54
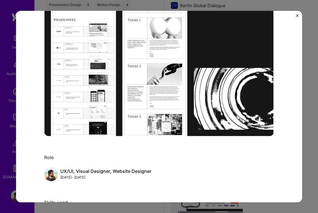
scroll to position [69, 0]
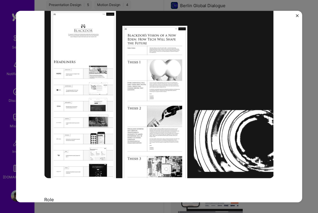
click at [310, 126] on div "Investor collective for emerging brands Blackdor Private Equity / Venture Capit…" at bounding box center [159, 106] width 318 height 213
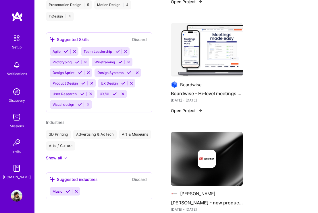
scroll to position [675, 0]
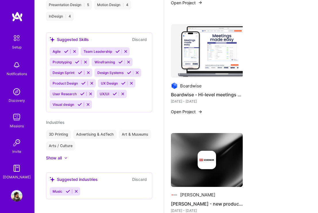
click at [218, 49] on img at bounding box center [207, 51] width 72 height 54
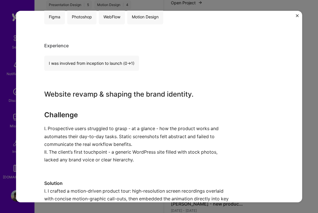
scroll to position [308, 0]
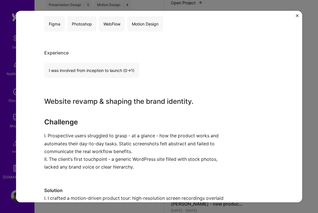
click at [312, 114] on div "Boardwise - Hi-level meetings management system Boardwise Enterprise Software R…" at bounding box center [159, 106] width 318 height 213
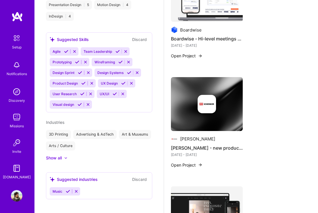
scroll to position [732, 0]
click at [227, 107] on img at bounding box center [207, 104] width 72 height 54
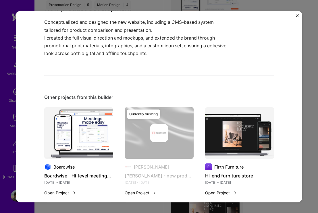
scroll to position [126, 0]
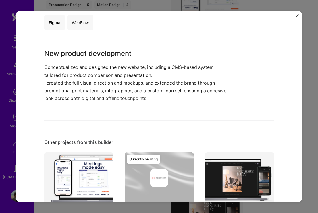
click at [303, 124] on div "[PERSON_NAME] - new product development [PERSON_NAME] 3D Printing Role UX/UI & …" at bounding box center [159, 106] width 318 height 213
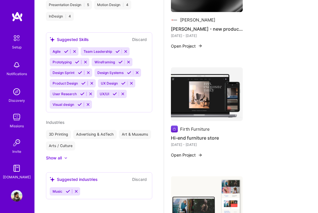
scroll to position [894, 0]
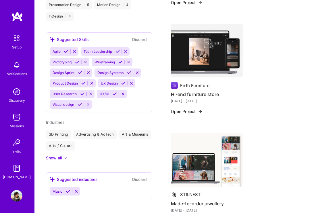
click at [210, 57] on img at bounding box center [207, 51] width 72 height 54
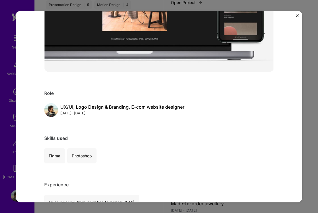
scroll to position [190, 0]
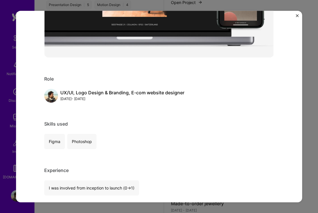
click at [308, 74] on div "Hi-end furniture store Firth Furniture Furniture Role UX/UI, Logo Design & Bran…" at bounding box center [159, 106] width 318 height 213
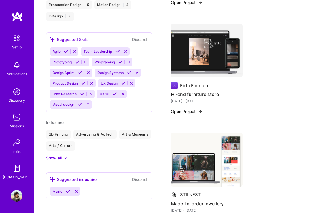
click at [224, 141] on img at bounding box center [207, 160] width 72 height 54
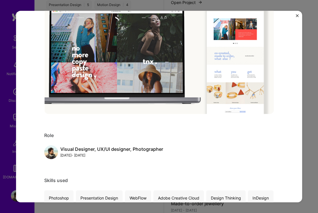
scroll to position [305, 0]
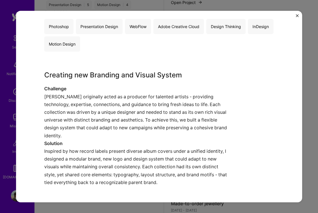
click at [297, 18] on button "Close" at bounding box center [297, 17] width 3 height 6
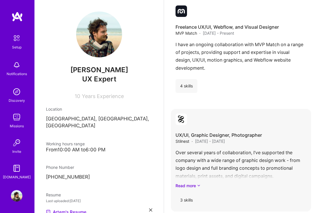
scroll to position [1352, 0]
click at [195, 183] on link "Read more" at bounding box center [241, 186] width 131 height 6
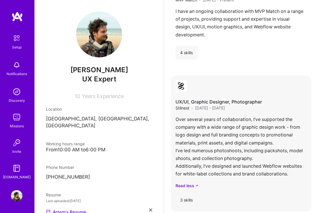
scroll to position [1386, 0]
